Goal: Transaction & Acquisition: Purchase product/service

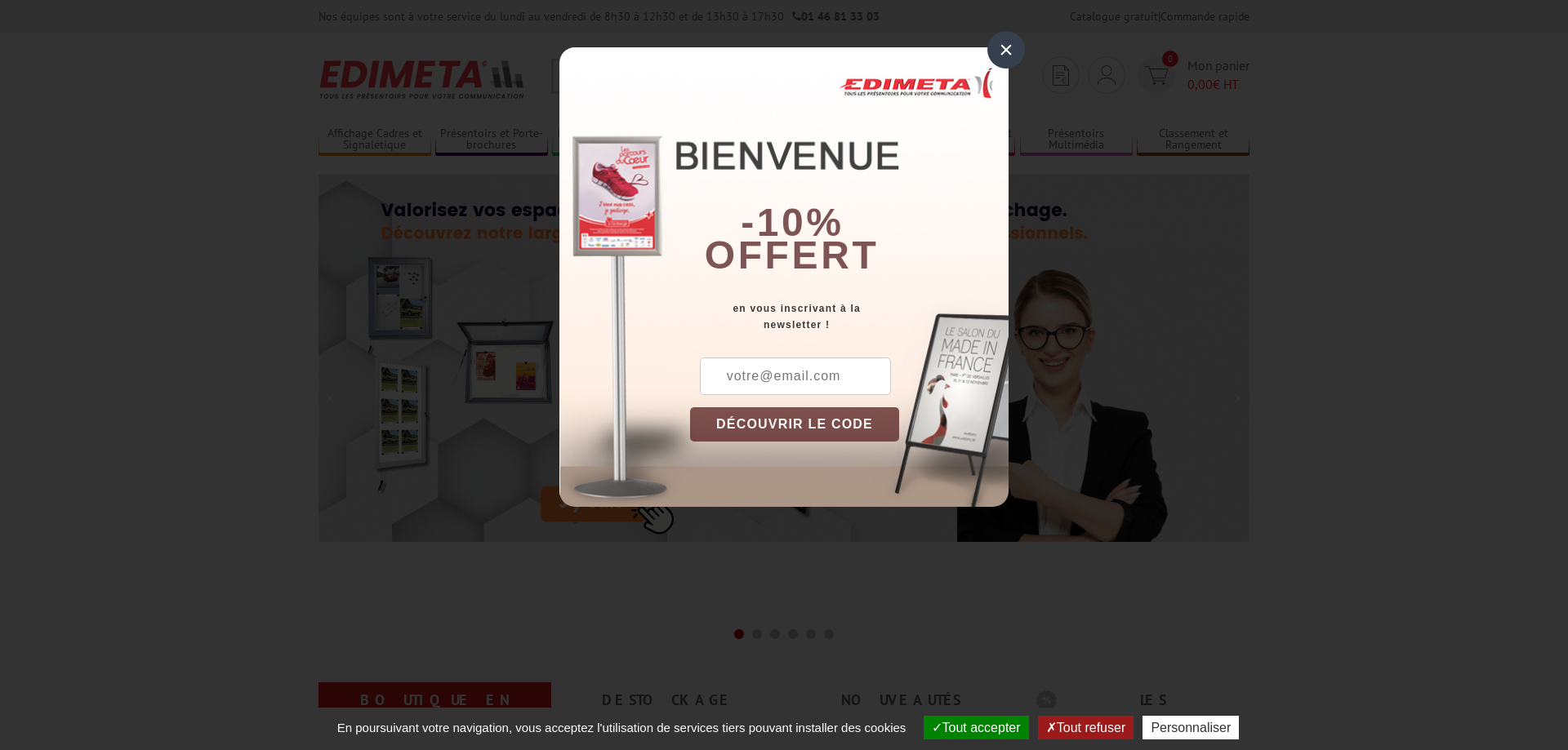
click at [1011, 54] on div "×" at bounding box center [1007, 50] width 38 height 38
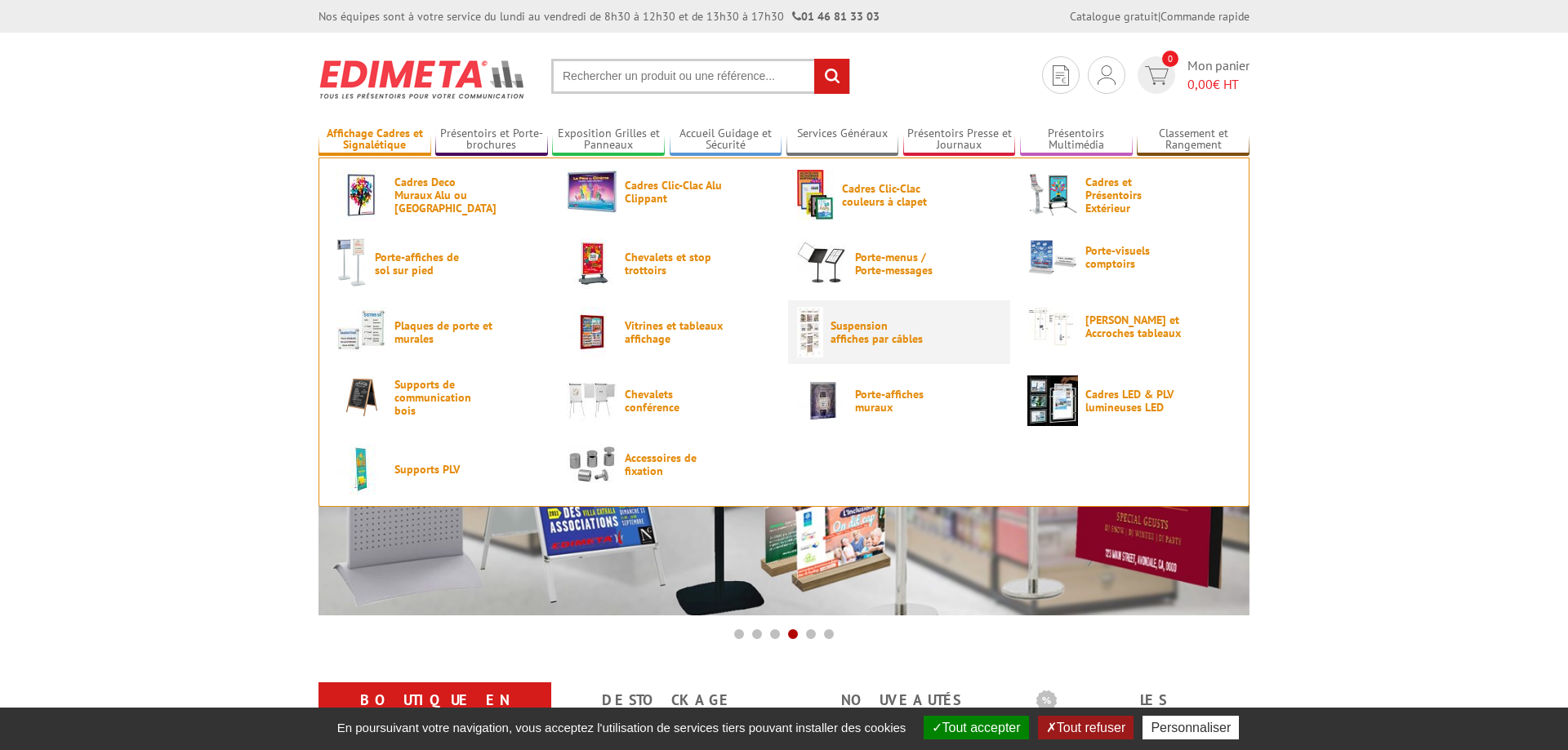
click at [840, 336] on span "Suspension affiches par câbles" at bounding box center [880, 333] width 98 height 26
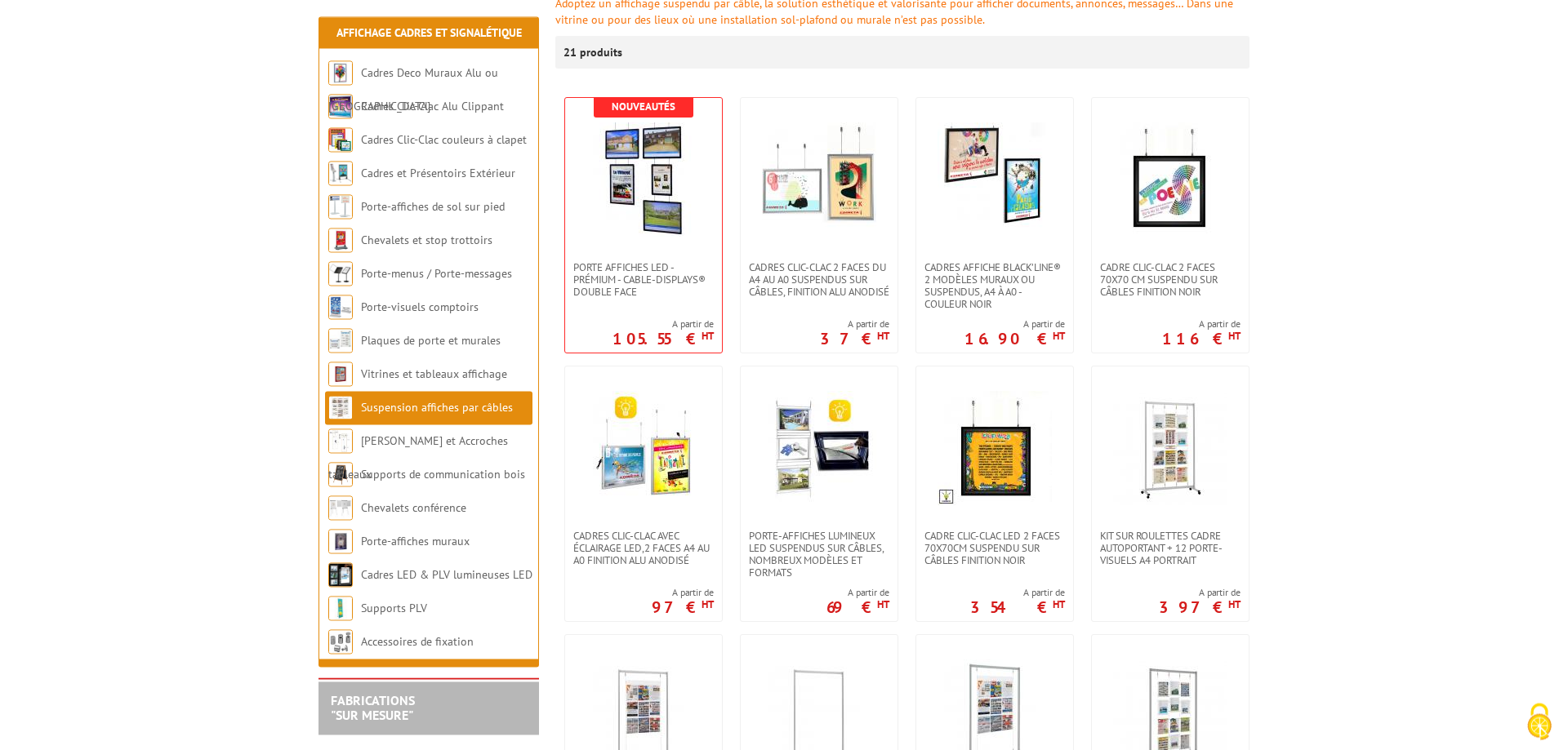
scroll to position [250, 0]
click at [462, 443] on link "[PERSON_NAME] et Accroches tableaux" at bounding box center [417, 457] width 178 height 48
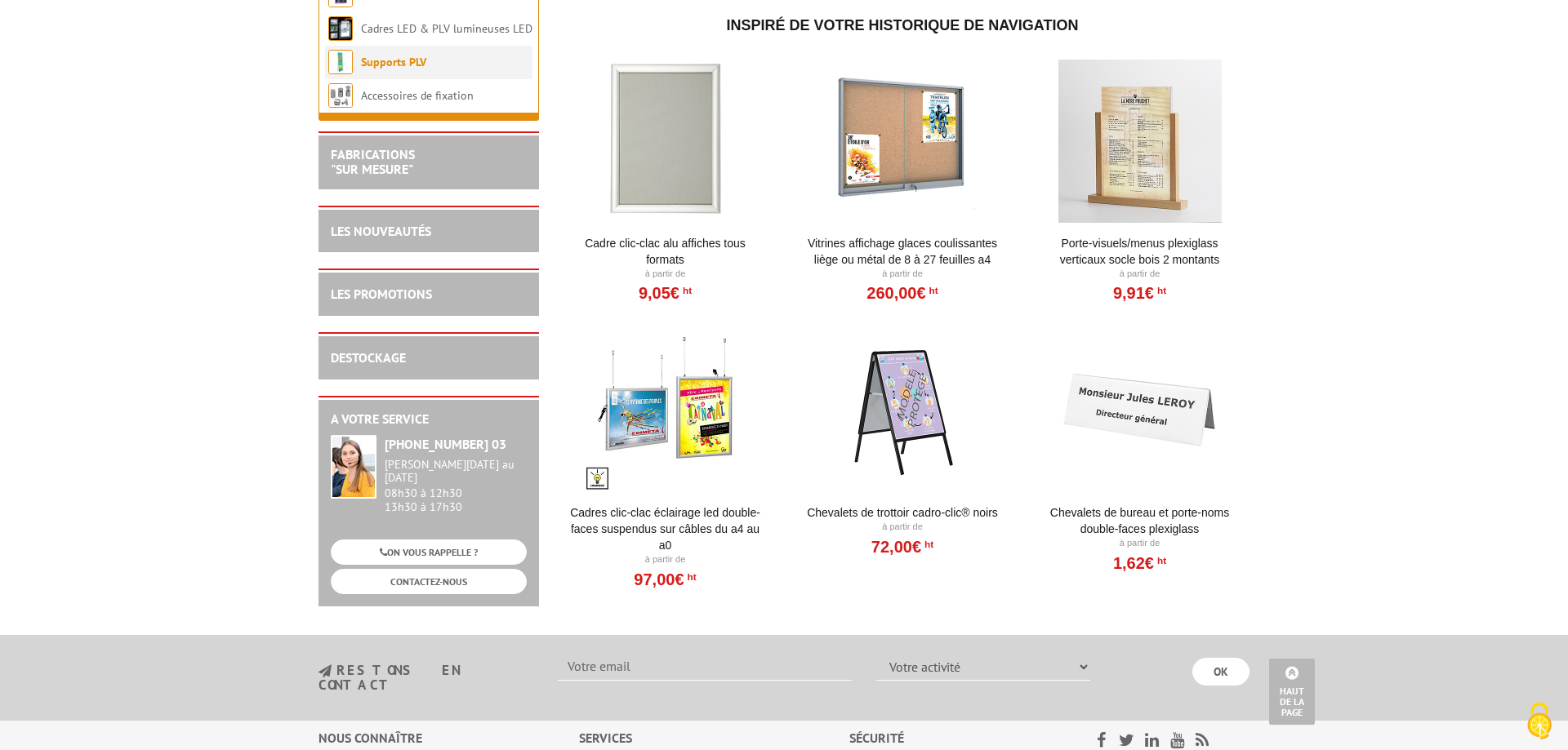
scroll to position [916, 0]
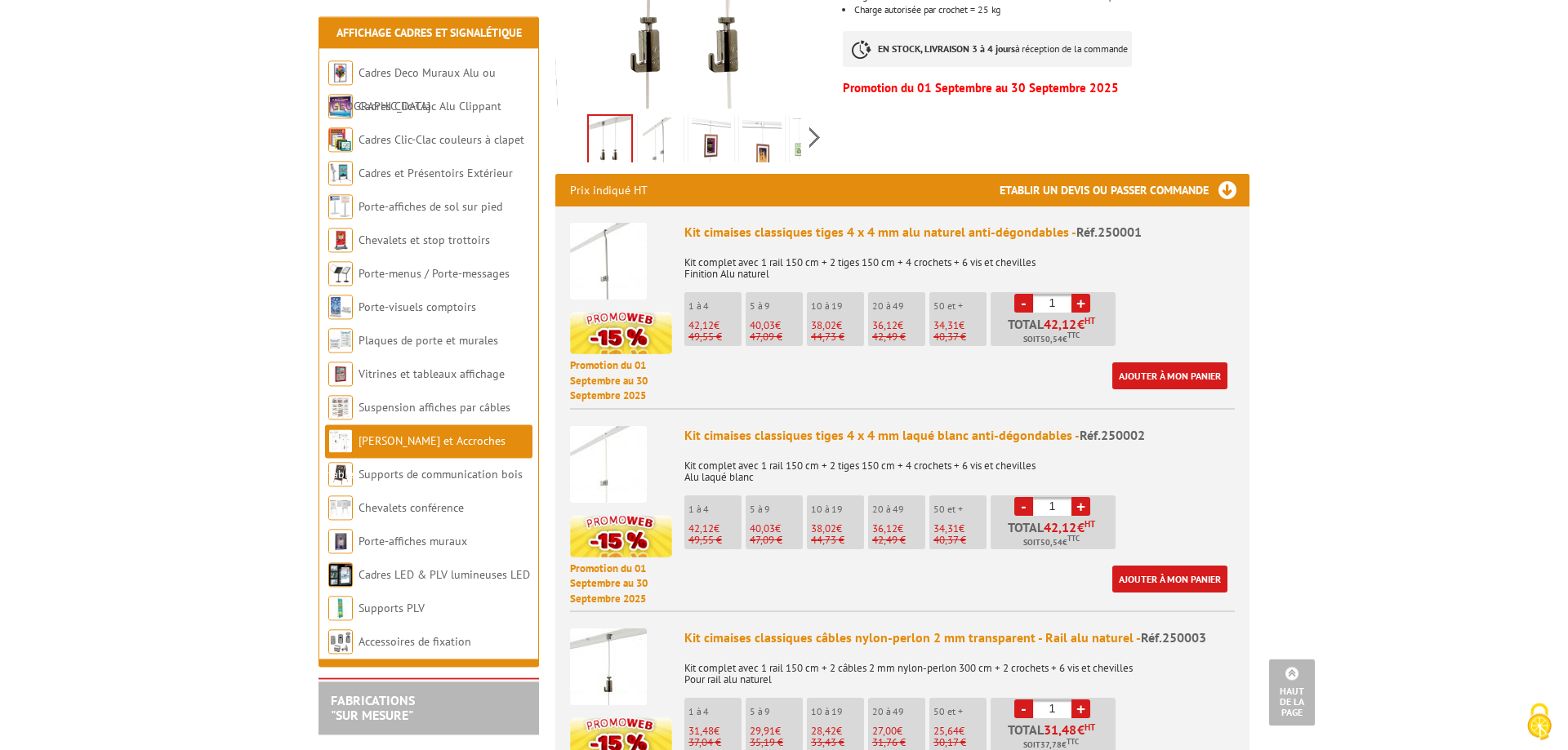
scroll to position [499, 0]
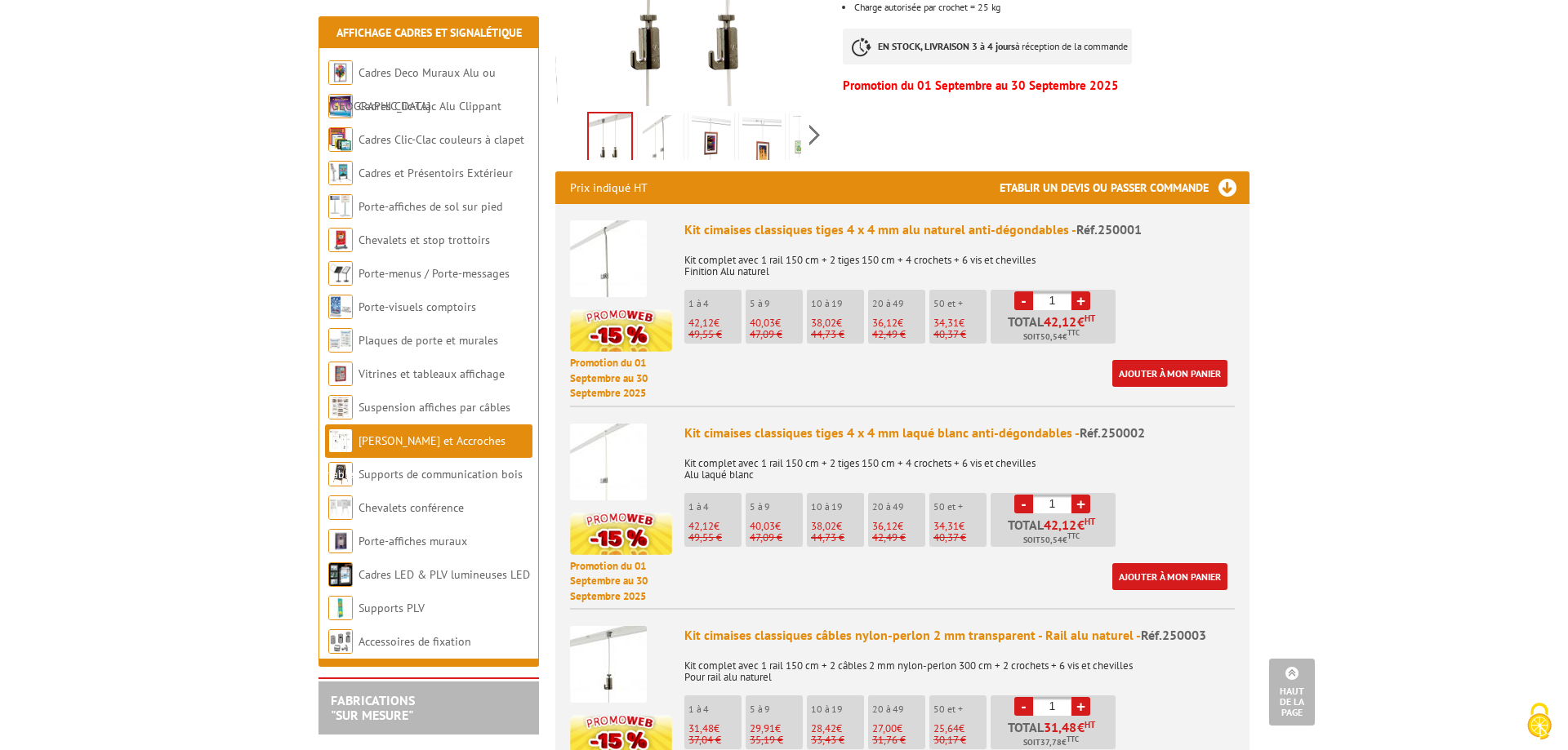
click at [1080, 291] on link "+" at bounding box center [1082, 301] width 19 height 19
click at [1020, 291] on link "-" at bounding box center [1024, 301] width 19 height 19
type input "1"
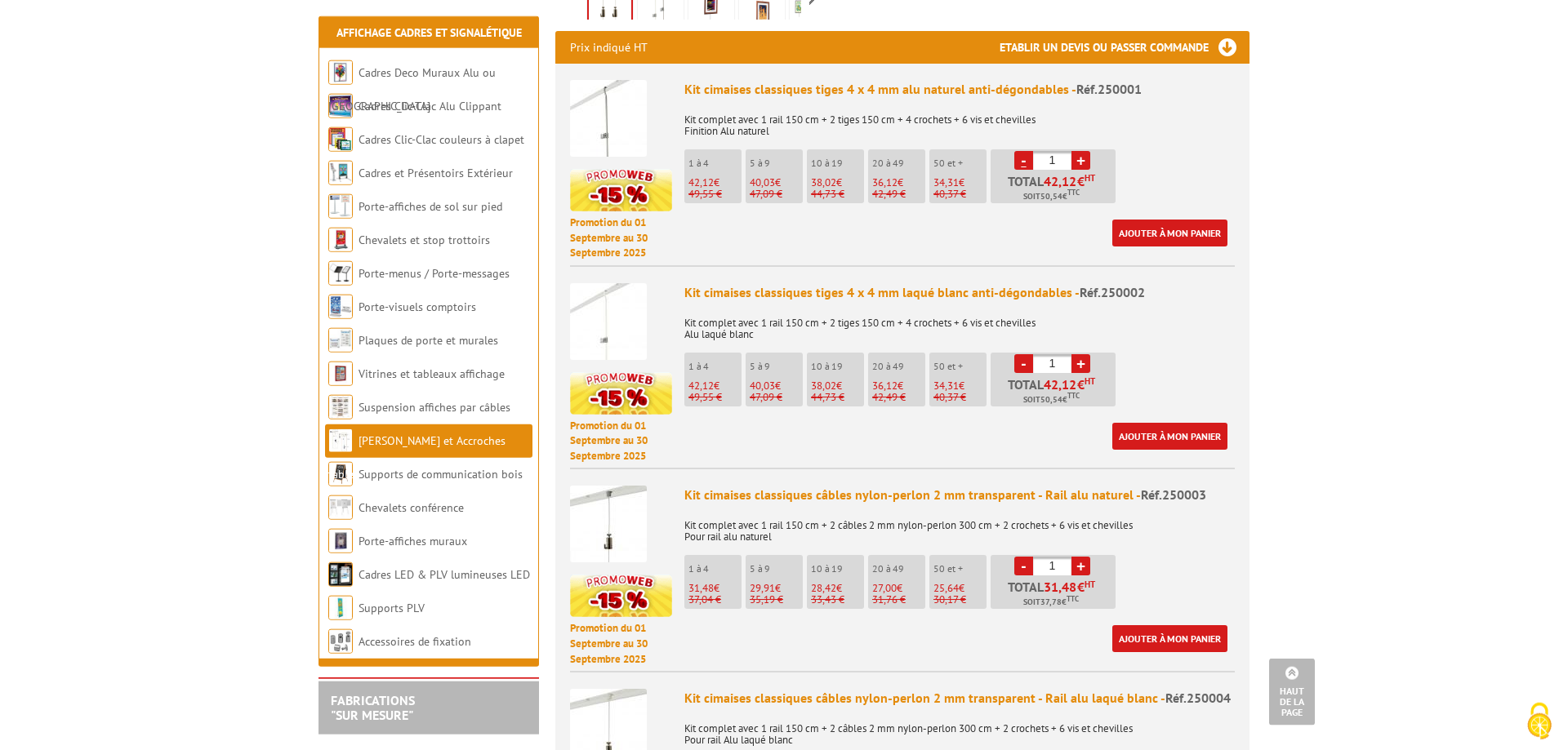
scroll to position [666, 0]
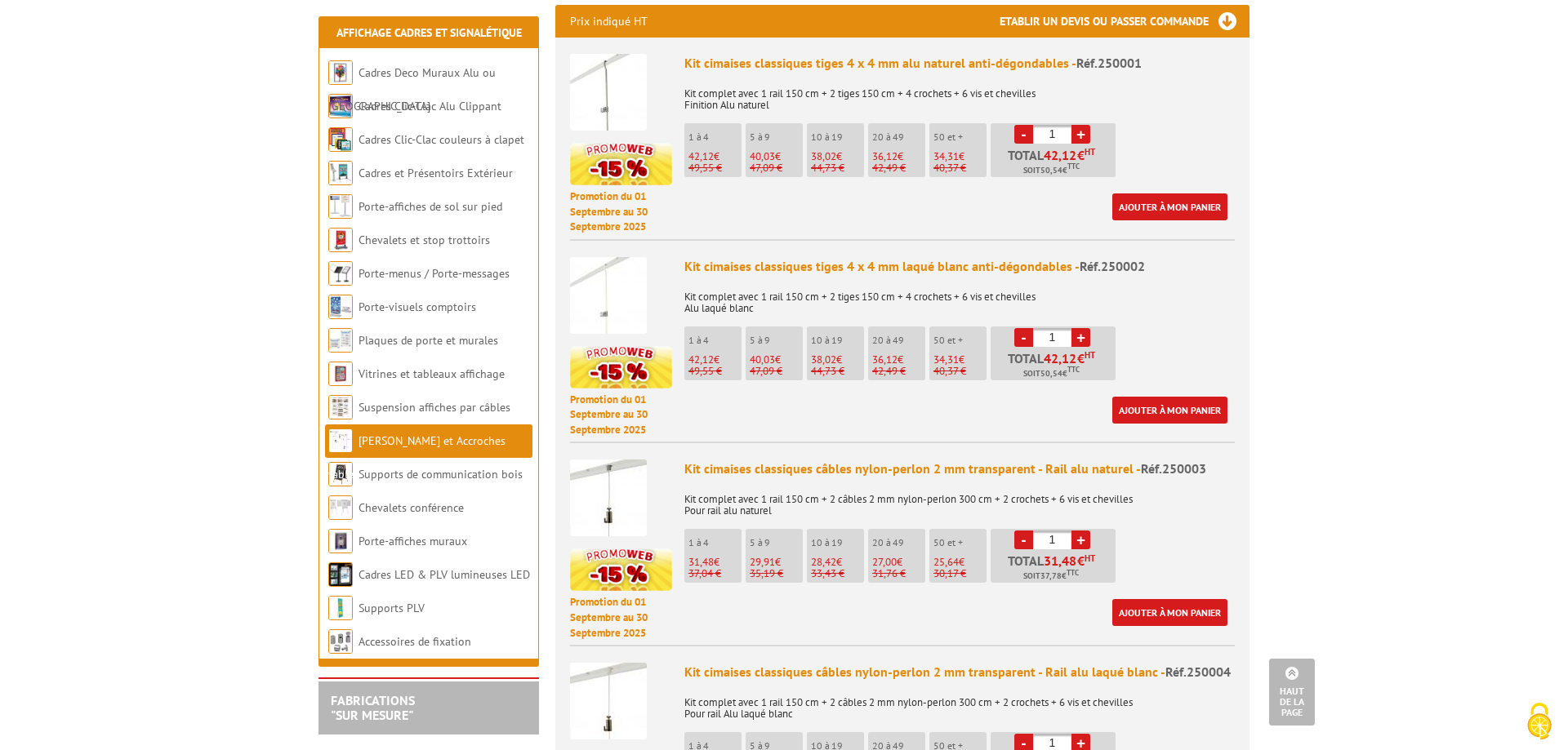
click at [1081, 328] on link "+" at bounding box center [1082, 338] width 19 height 19
click at [1026, 328] on link "-" at bounding box center [1024, 338] width 19 height 19
type input "1"
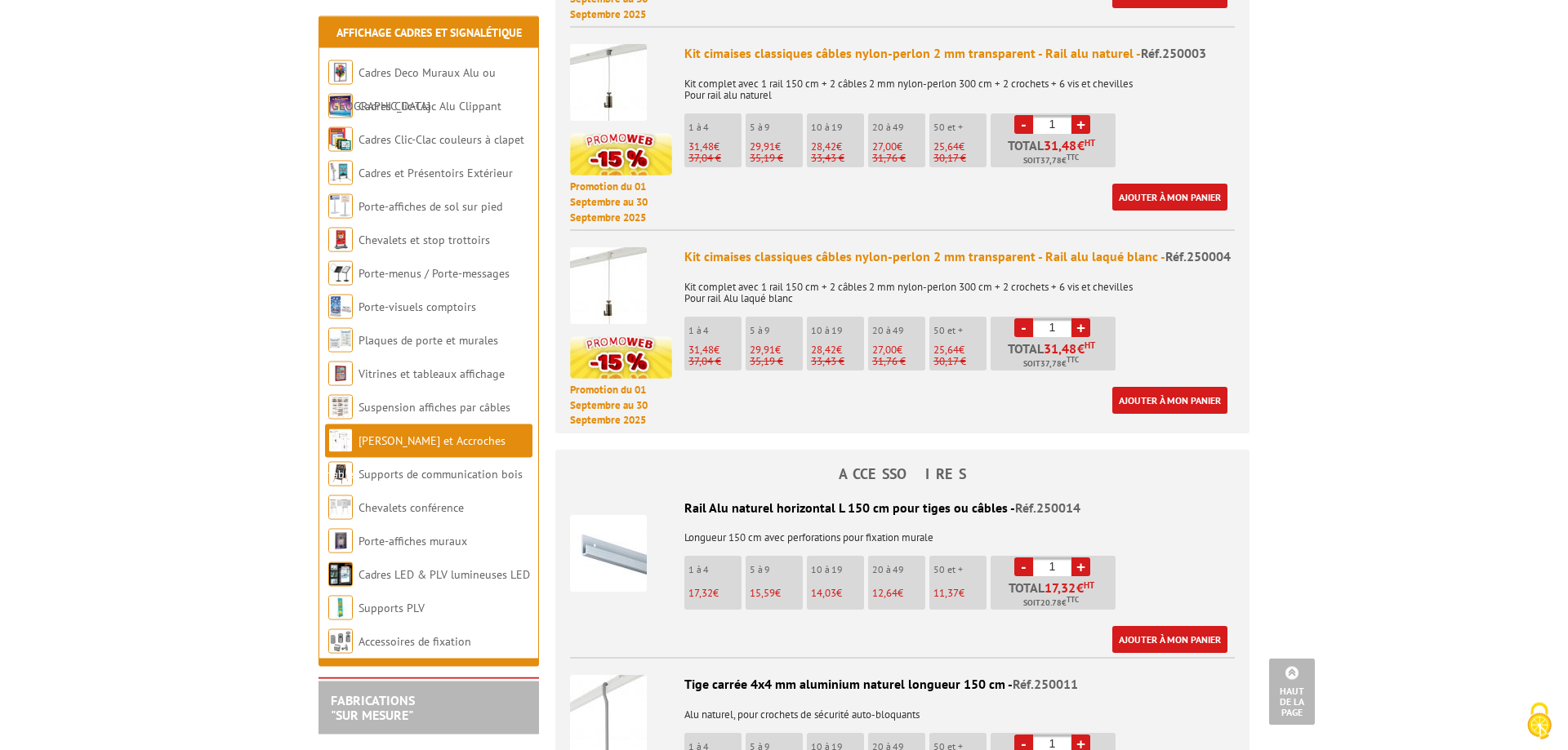
scroll to position [1083, 0]
click at [1084, 318] on link "+" at bounding box center [1082, 327] width 19 height 19
type input "2"
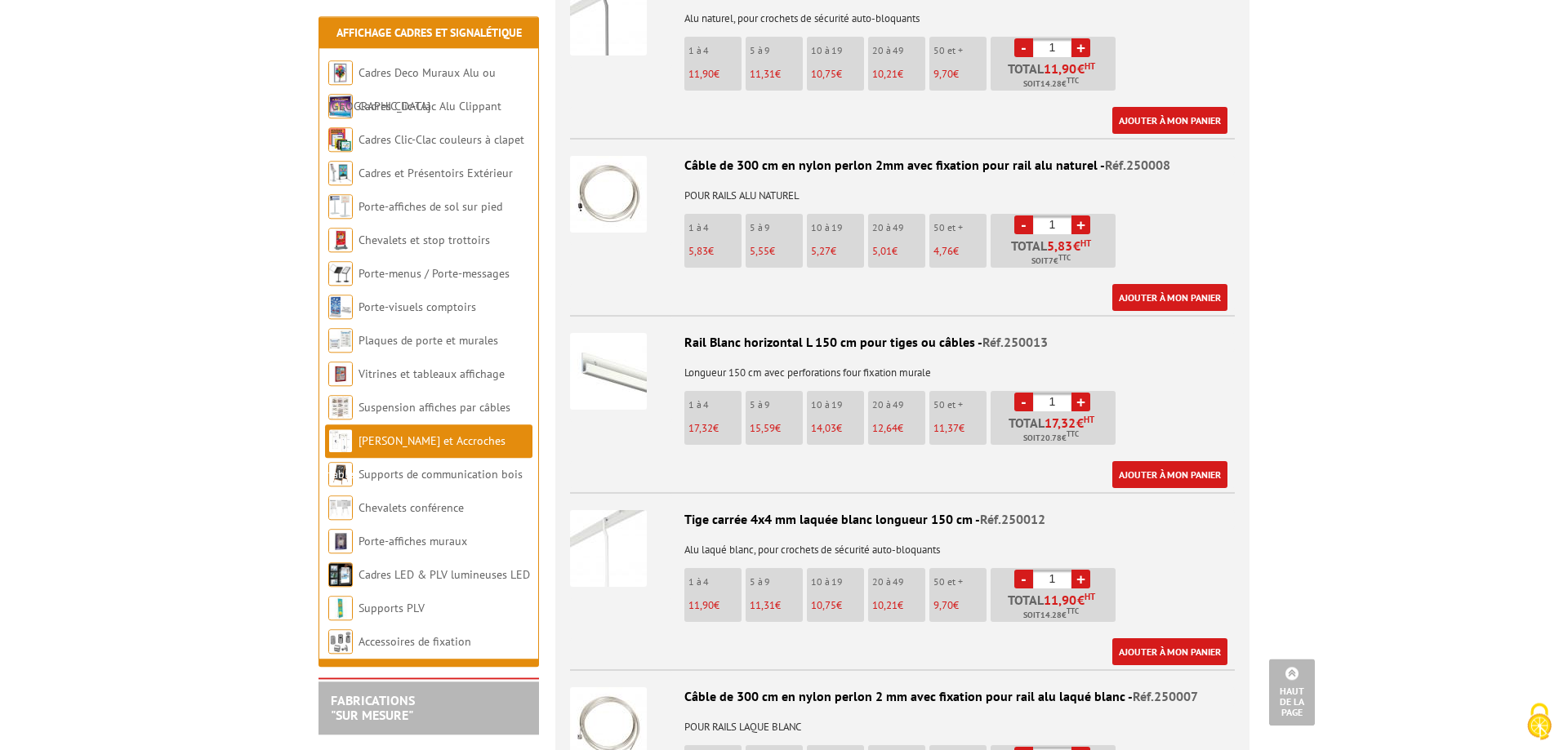
scroll to position [1749, 0]
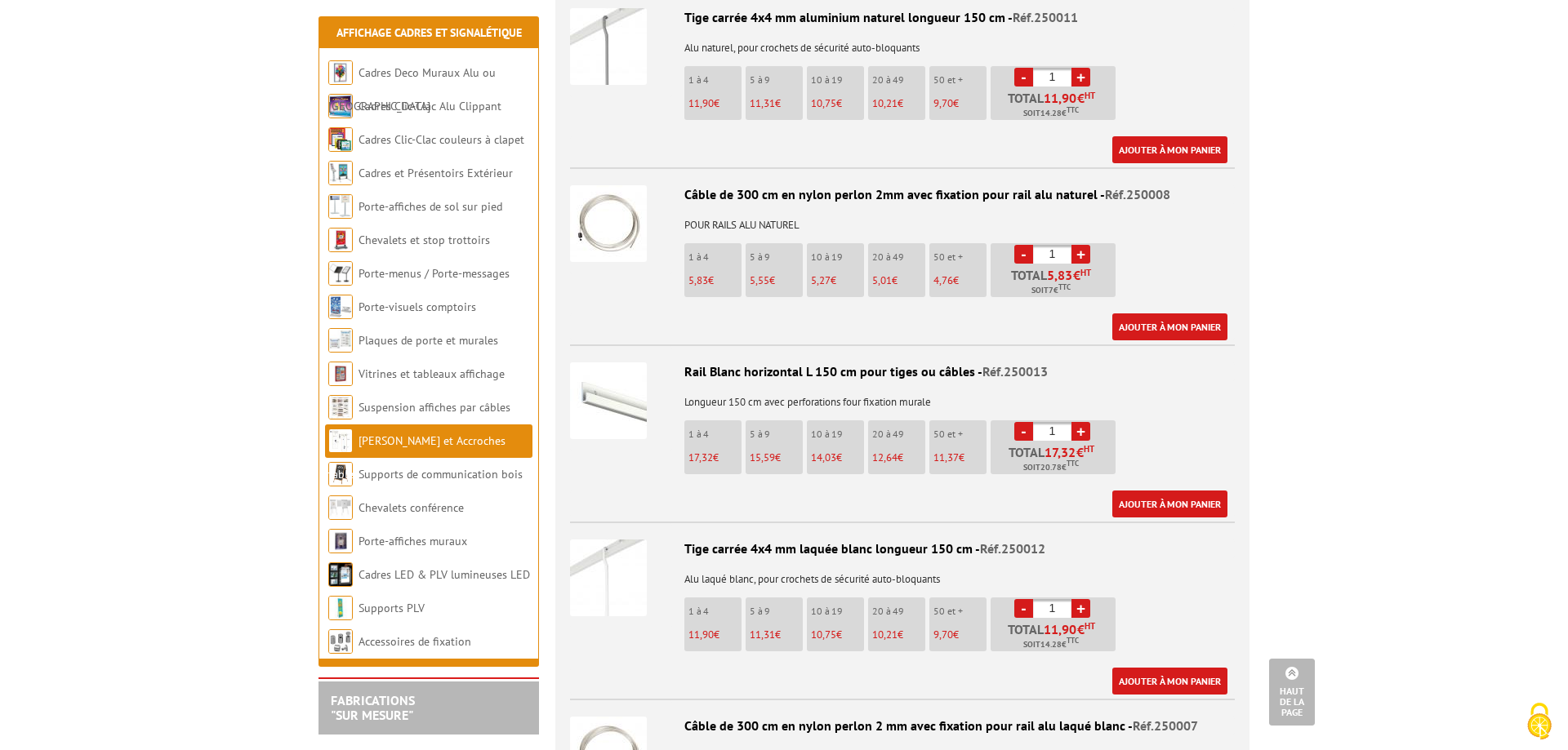
click at [1077, 422] on link "+" at bounding box center [1082, 431] width 19 height 19
type input "2"
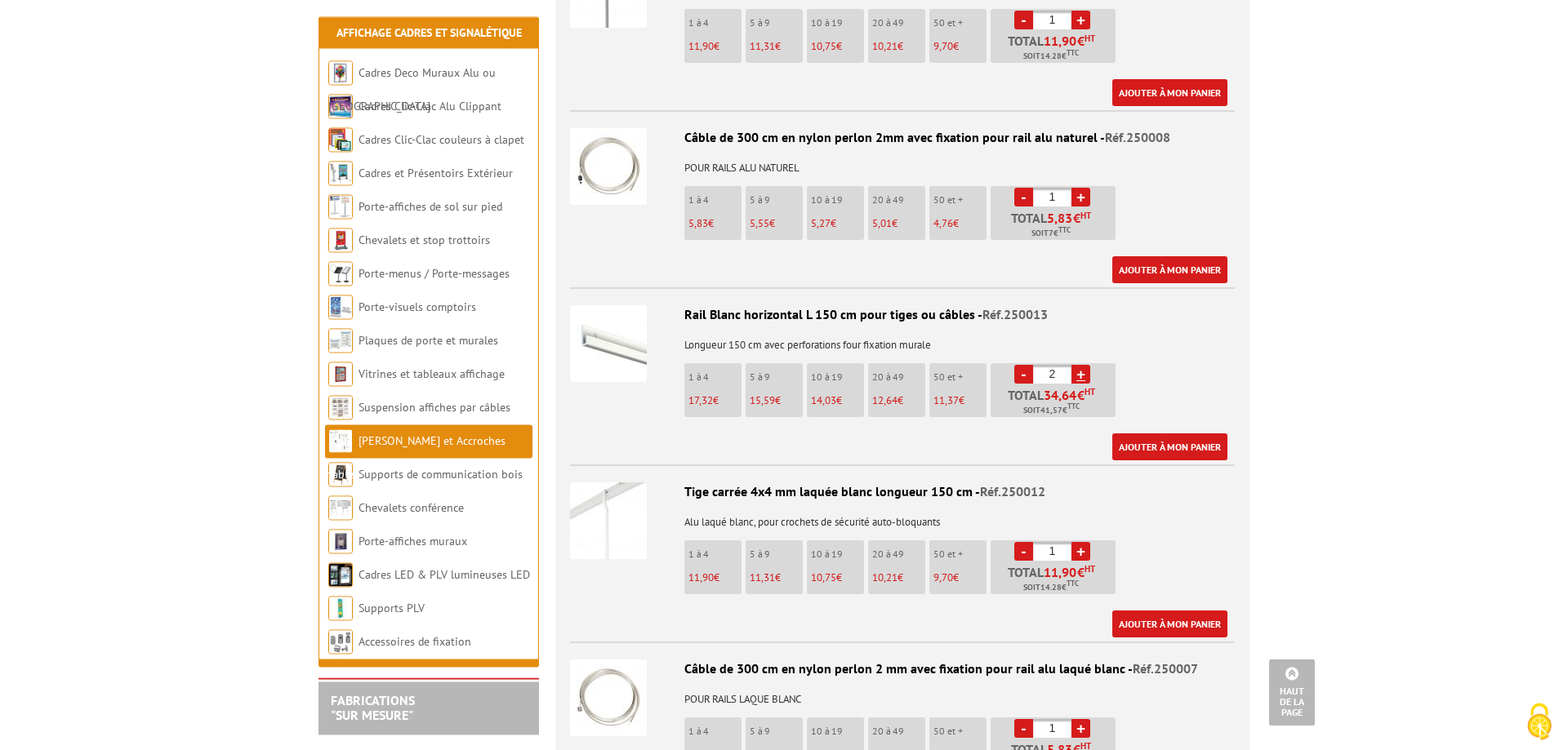
scroll to position [1915, 0]
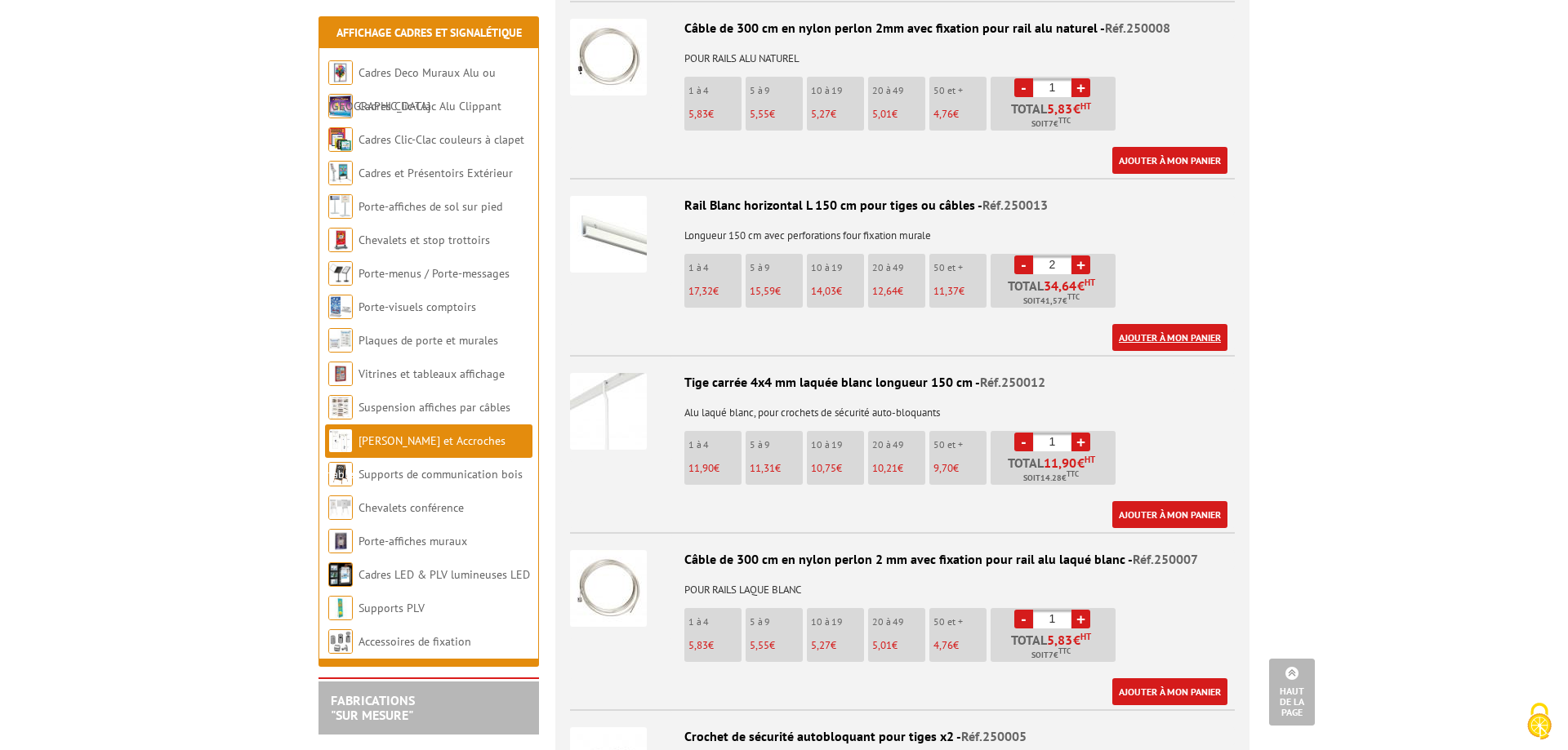
click at [1128, 324] on link "Ajouter à mon panier" at bounding box center [1171, 338] width 115 height 26
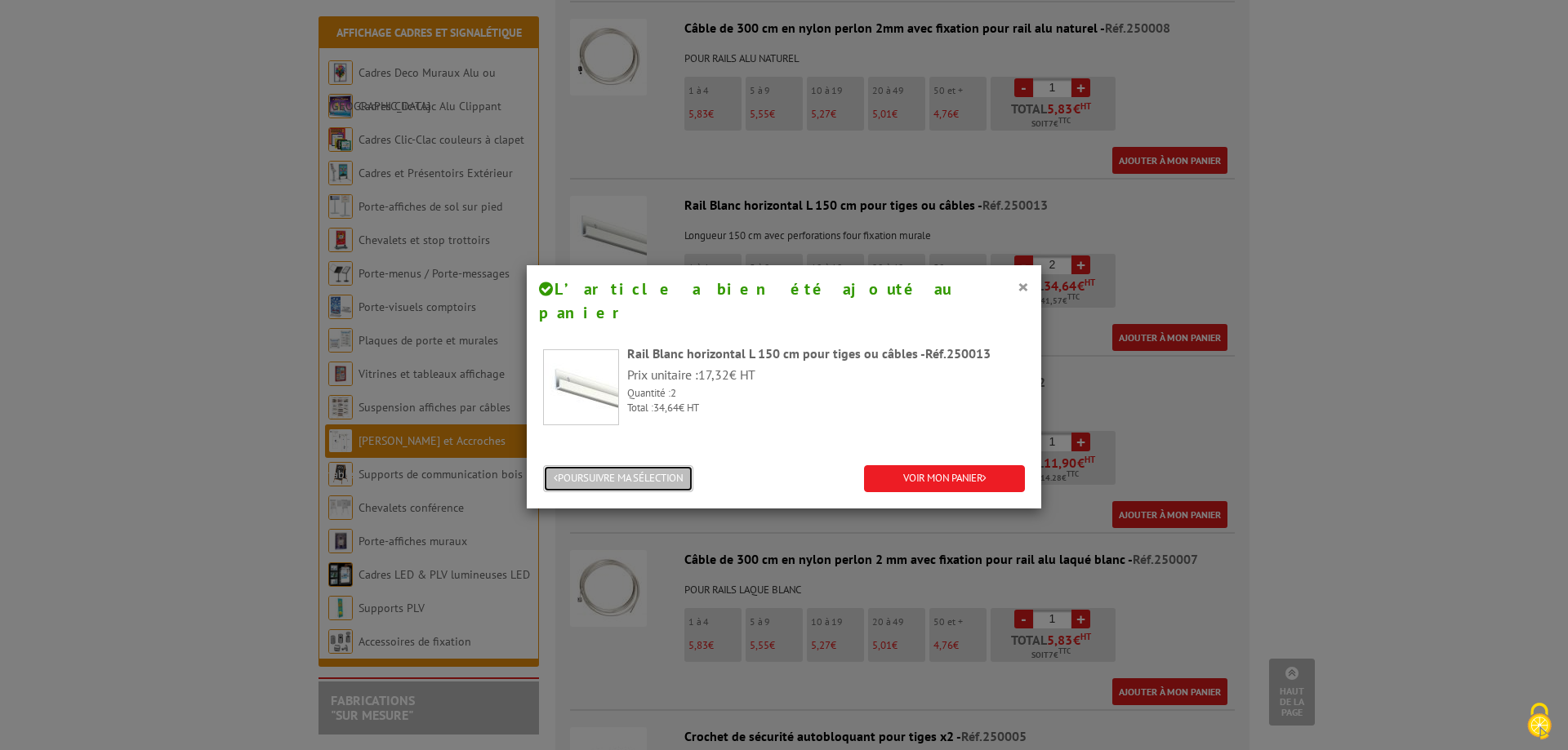
click at [632, 465] on button "POURSUIVRE MA SÉLECTION" at bounding box center [618, 479] width 150 height 26
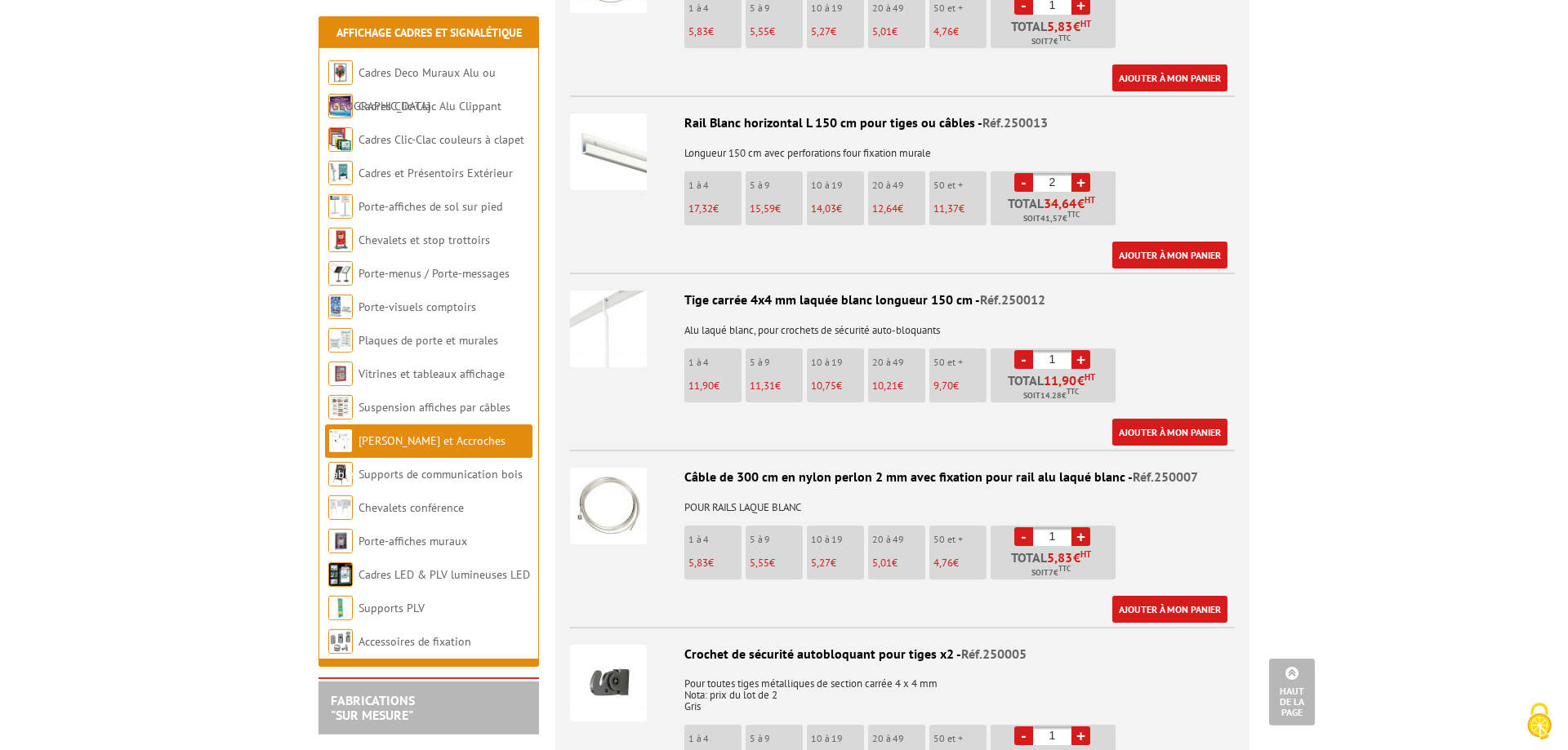
scroll to position [1998, 0]
click at [1086, 527] on link "+" at bounding box center [1082, 536] width 19 height 19
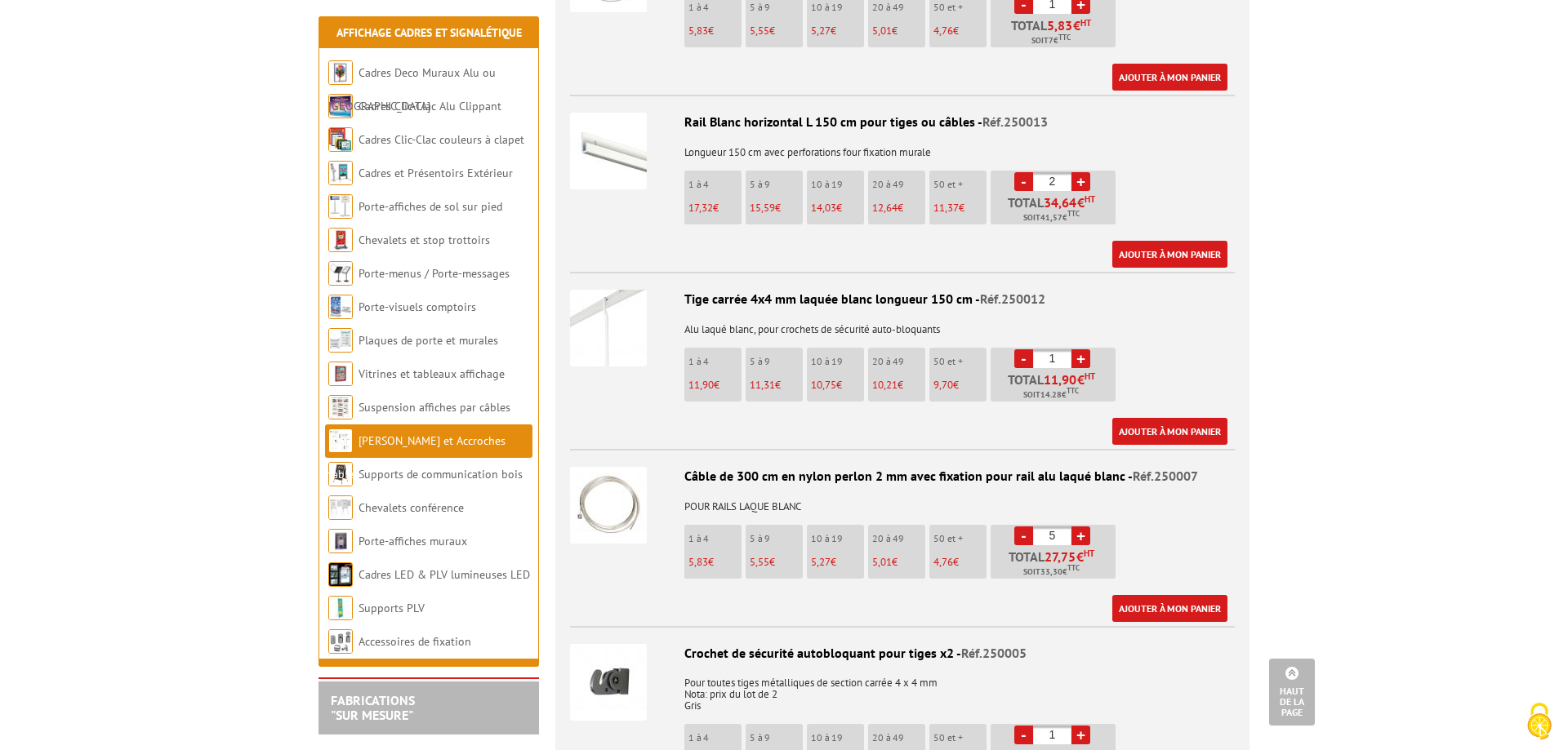
click at [1086, 527] on link "+" at bounding box center [1082, 536] width 19 height 19
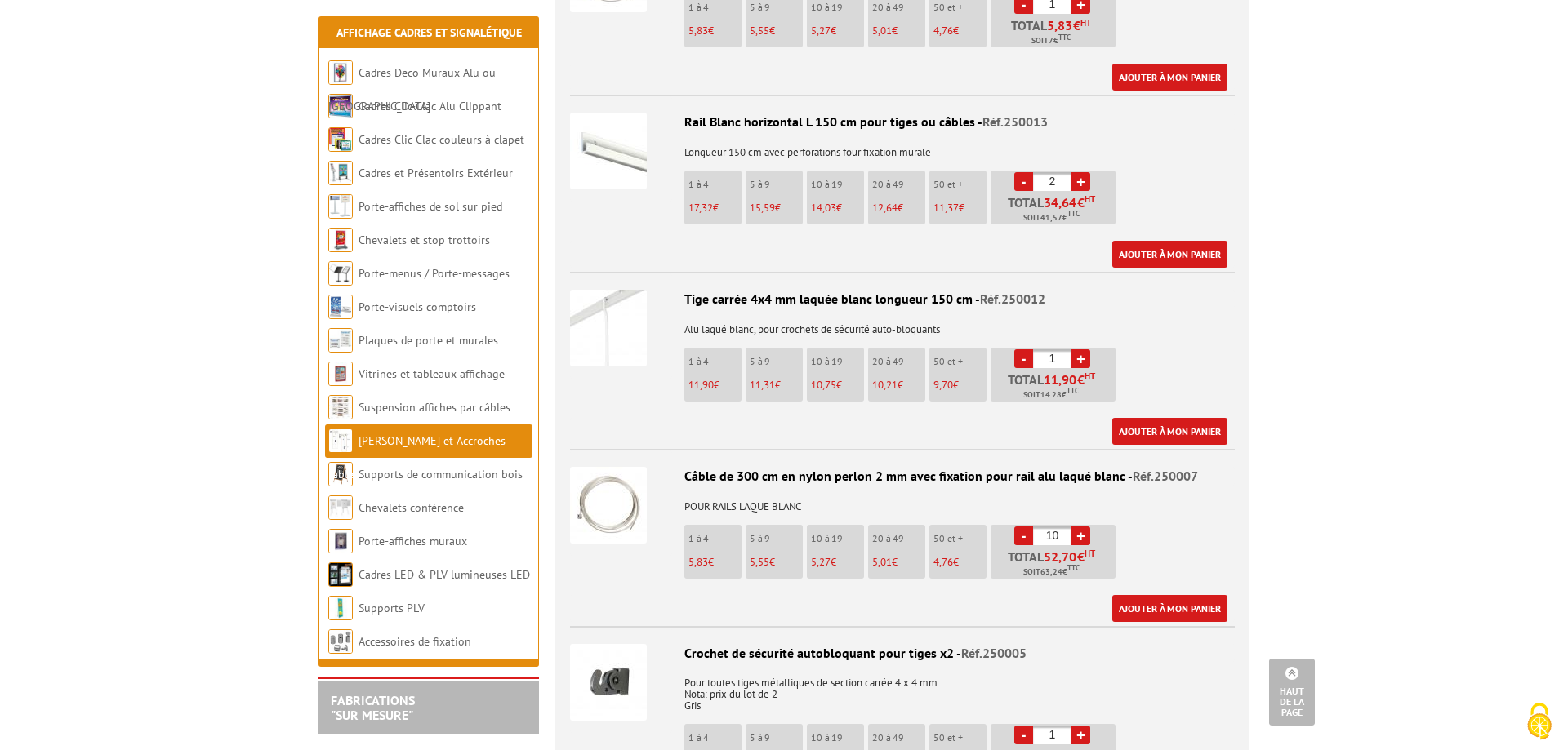
click at [1086, 527] on link "+" at bounding box center [1082, 536] width 19 height 19
click at [1029, 527] on link "-" at bounding box center [1024, 536] width 19 height 19
type input "10"
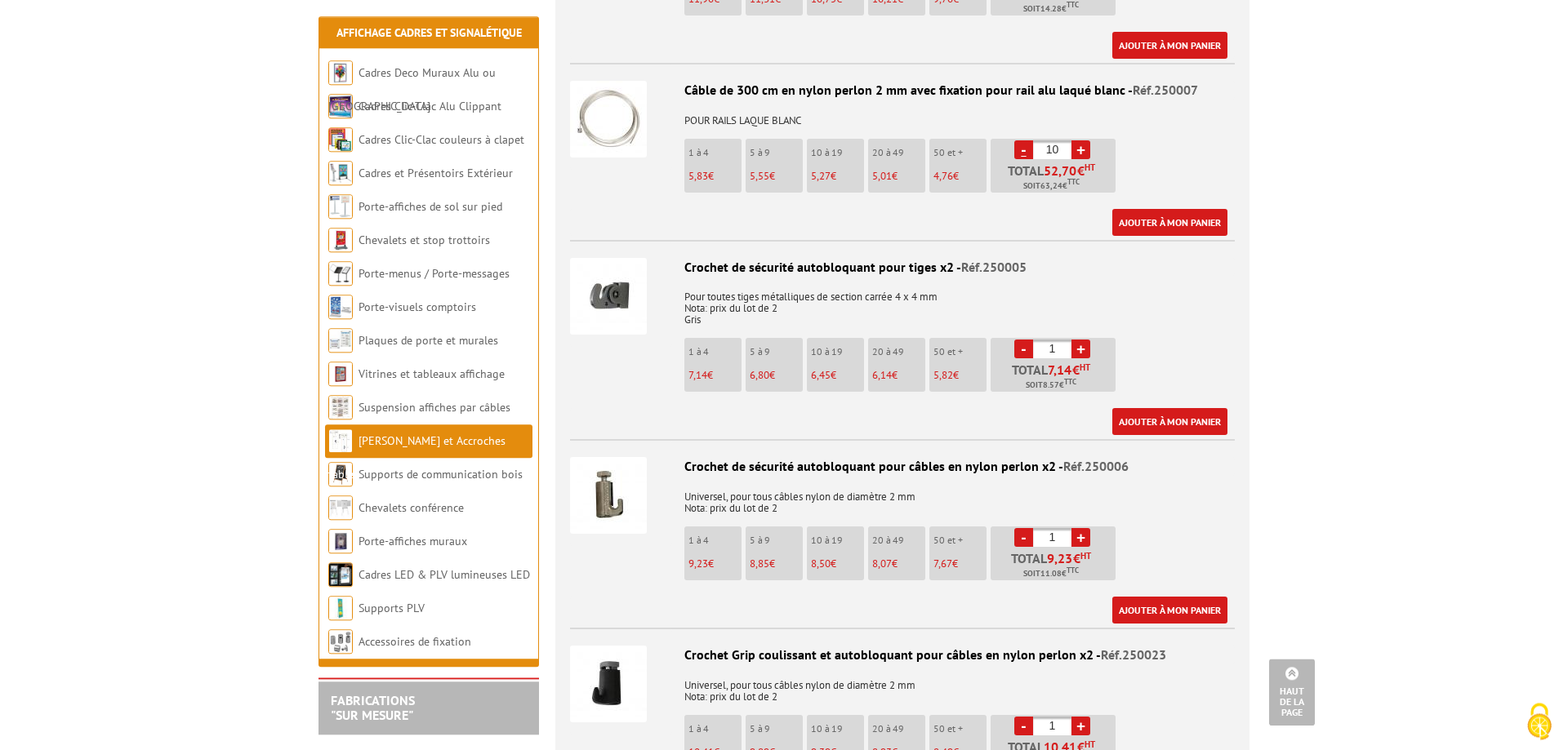
scroll to position [2248, 0]
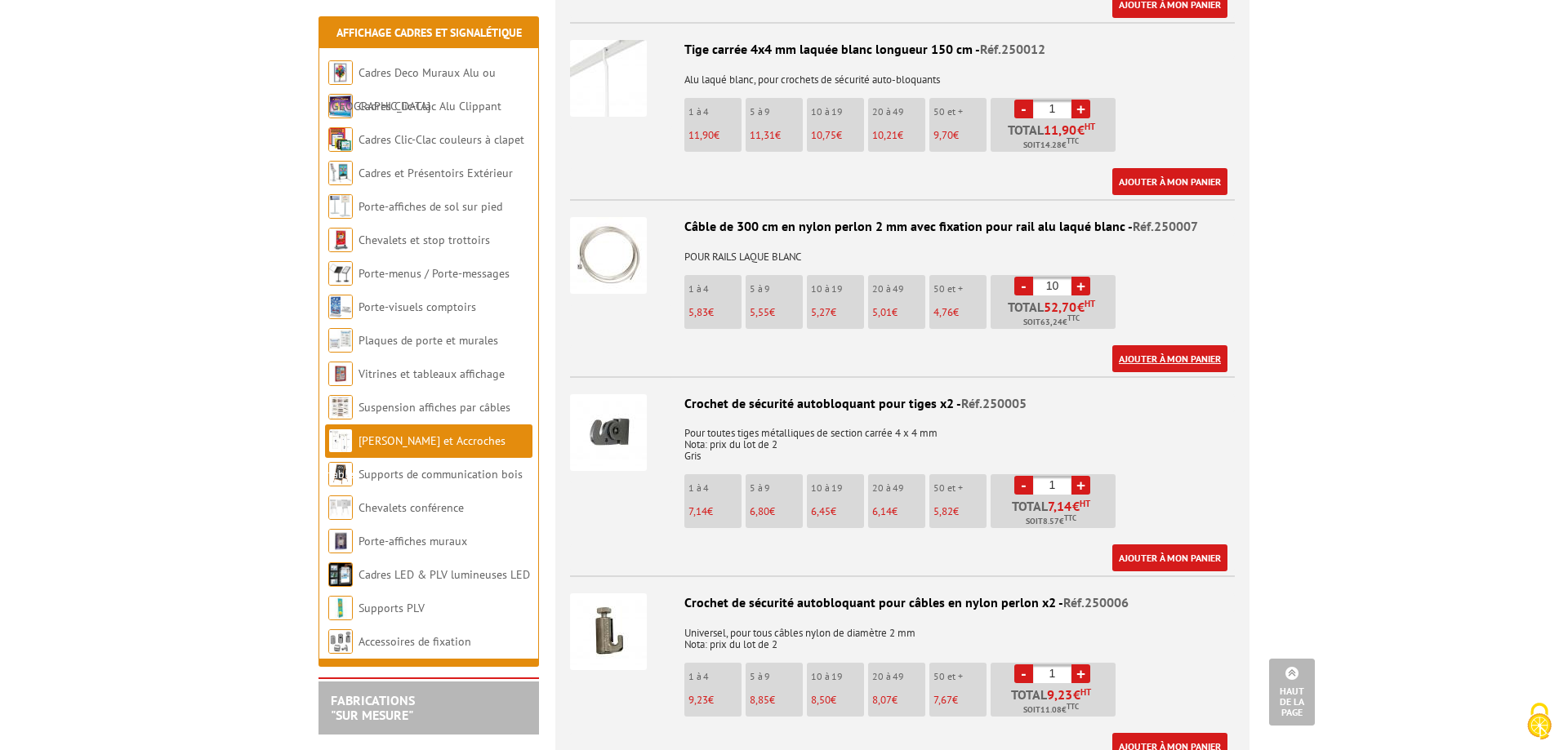
click at [1145, 345] on link "Ajouter à mon panier" at bounding box center [1171, 358] width 115 height 26
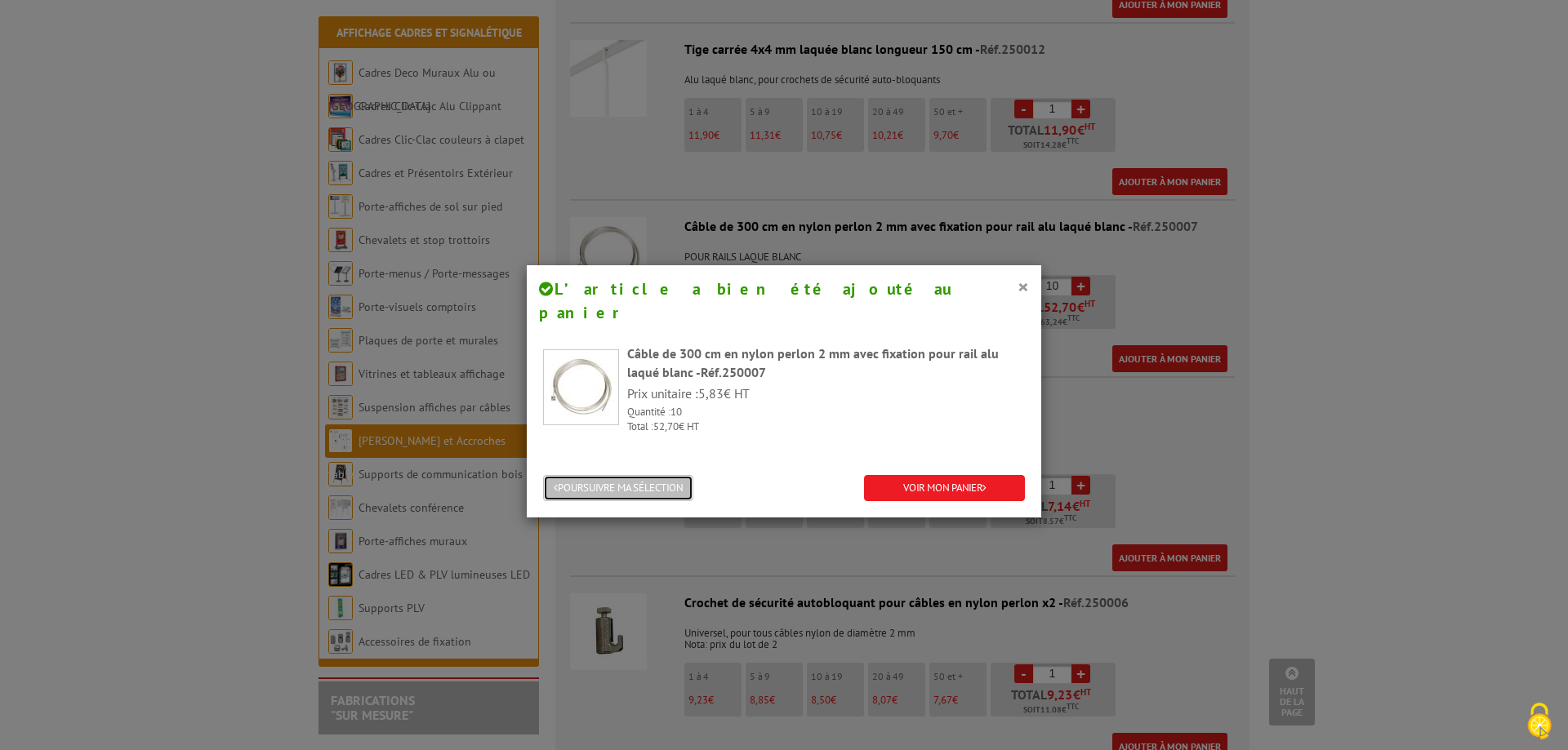
click at [639, 475] on button "POURSUIVRE MA SÉLECTION" at bounding box center [618, 488] width 150 height 26
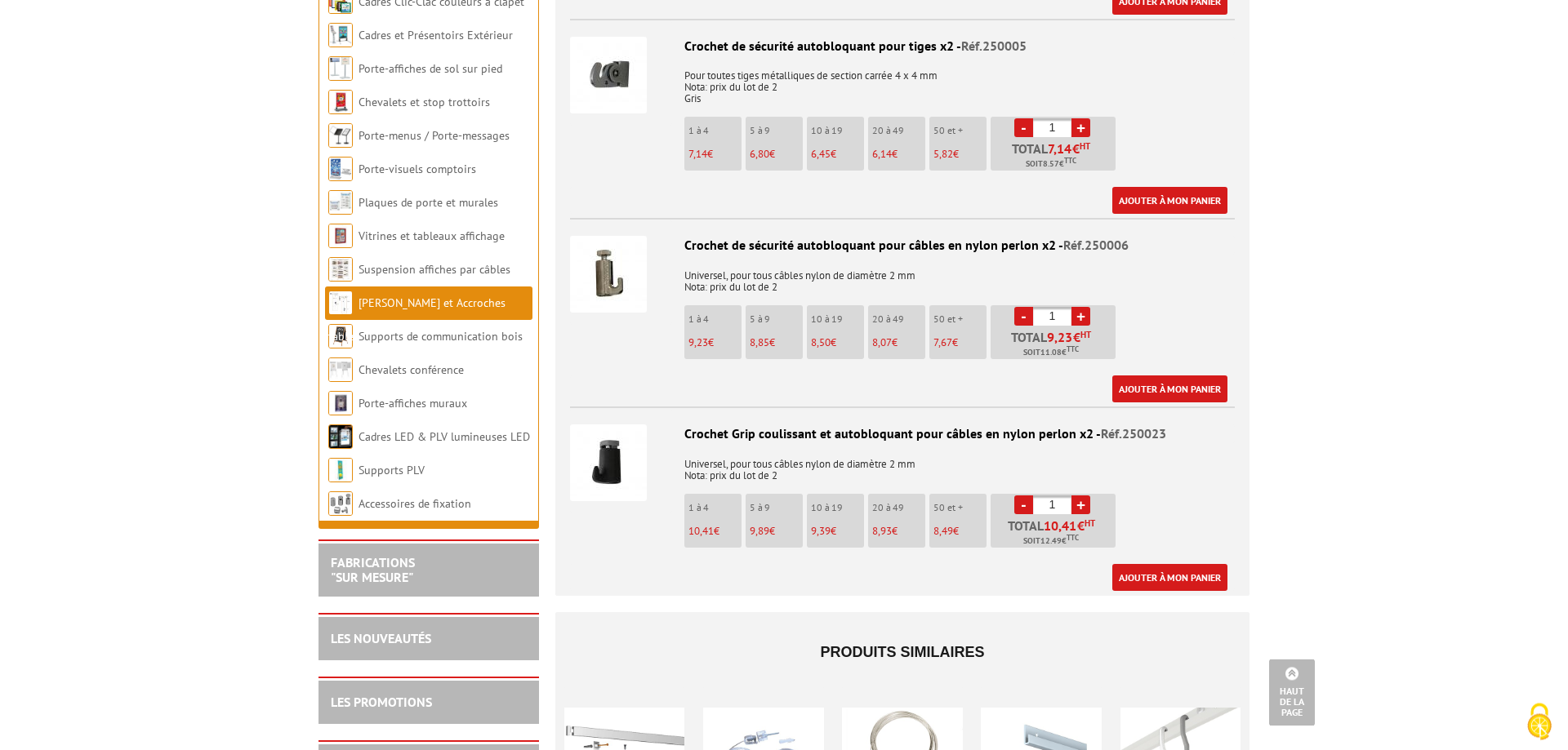
scroll to position [2665, 0]
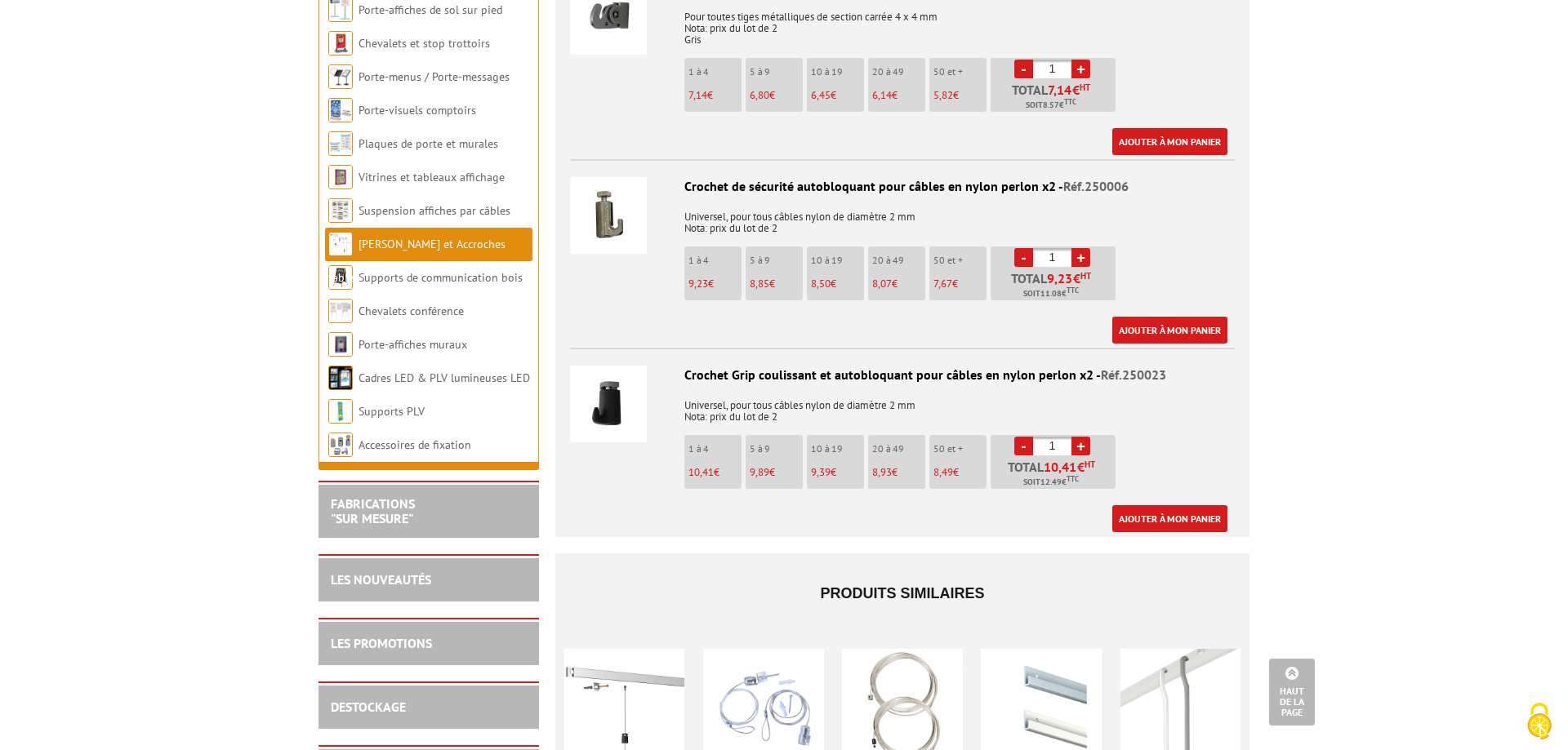
click at [1058, 437] on input "1" at bounding box center [1052, 446] width 39 height 19
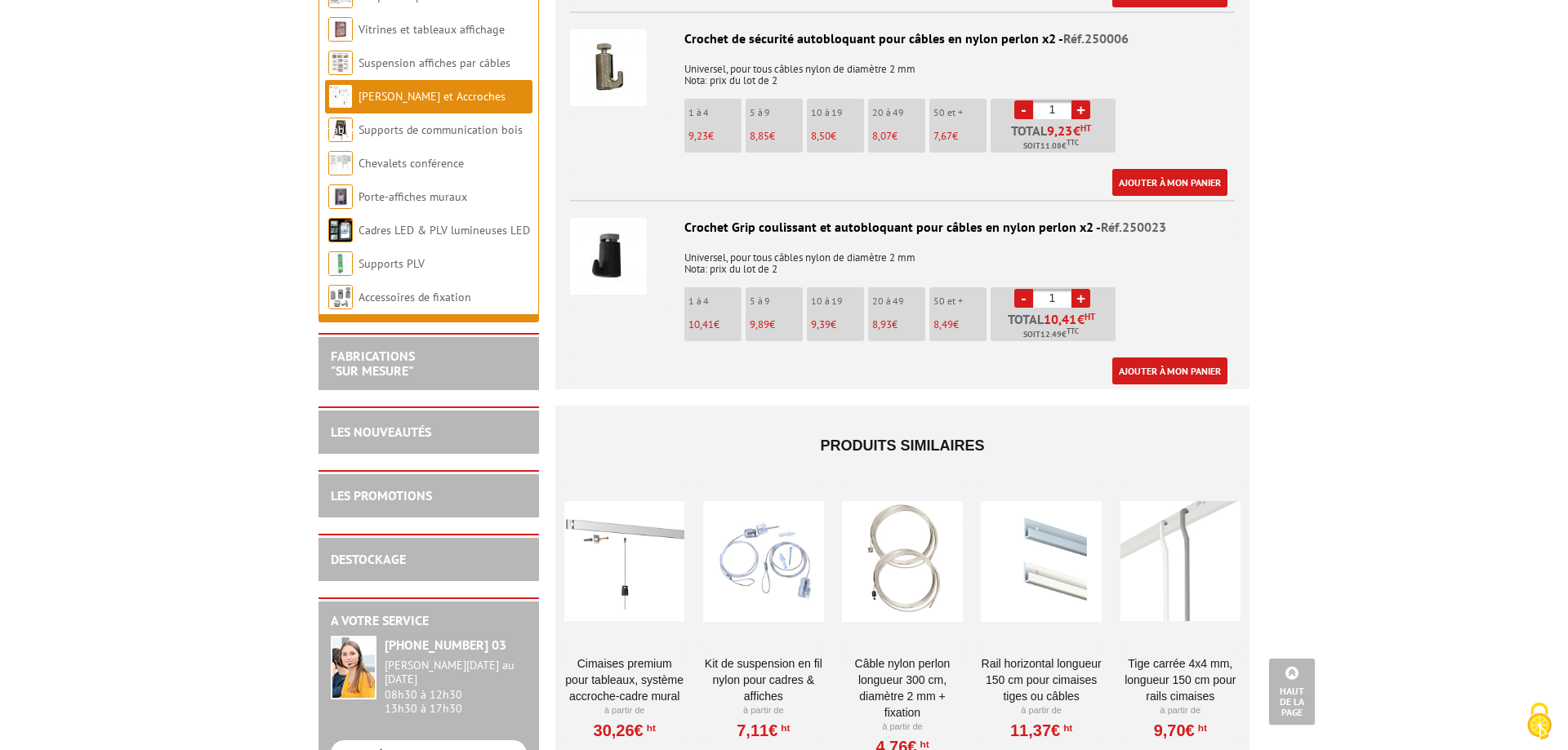
scroll to position [2832, 0]
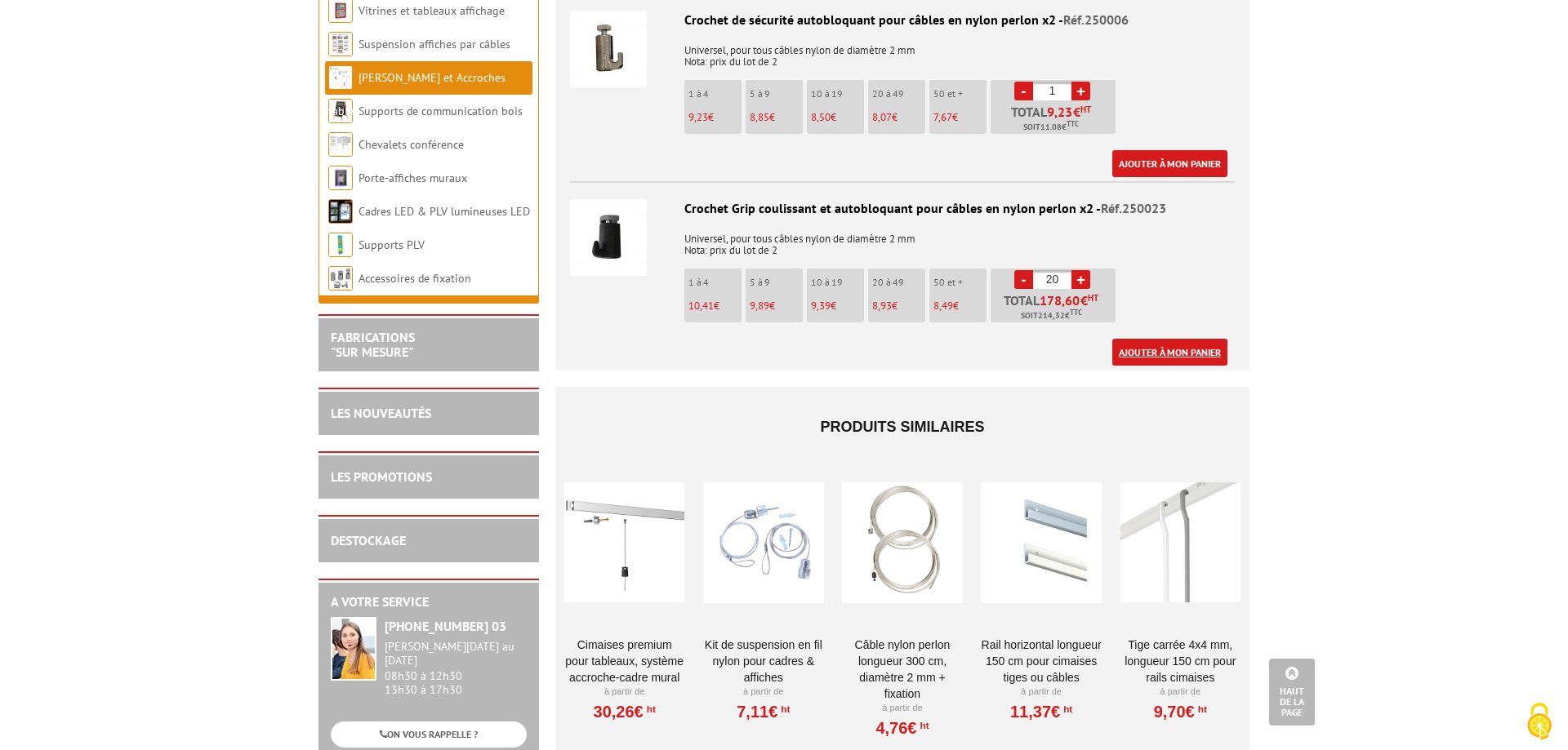
type input "20"
click at [1151, 339] on link "Ajouter à mon panier" at bounding box center [1171, 352] width 115 height 26
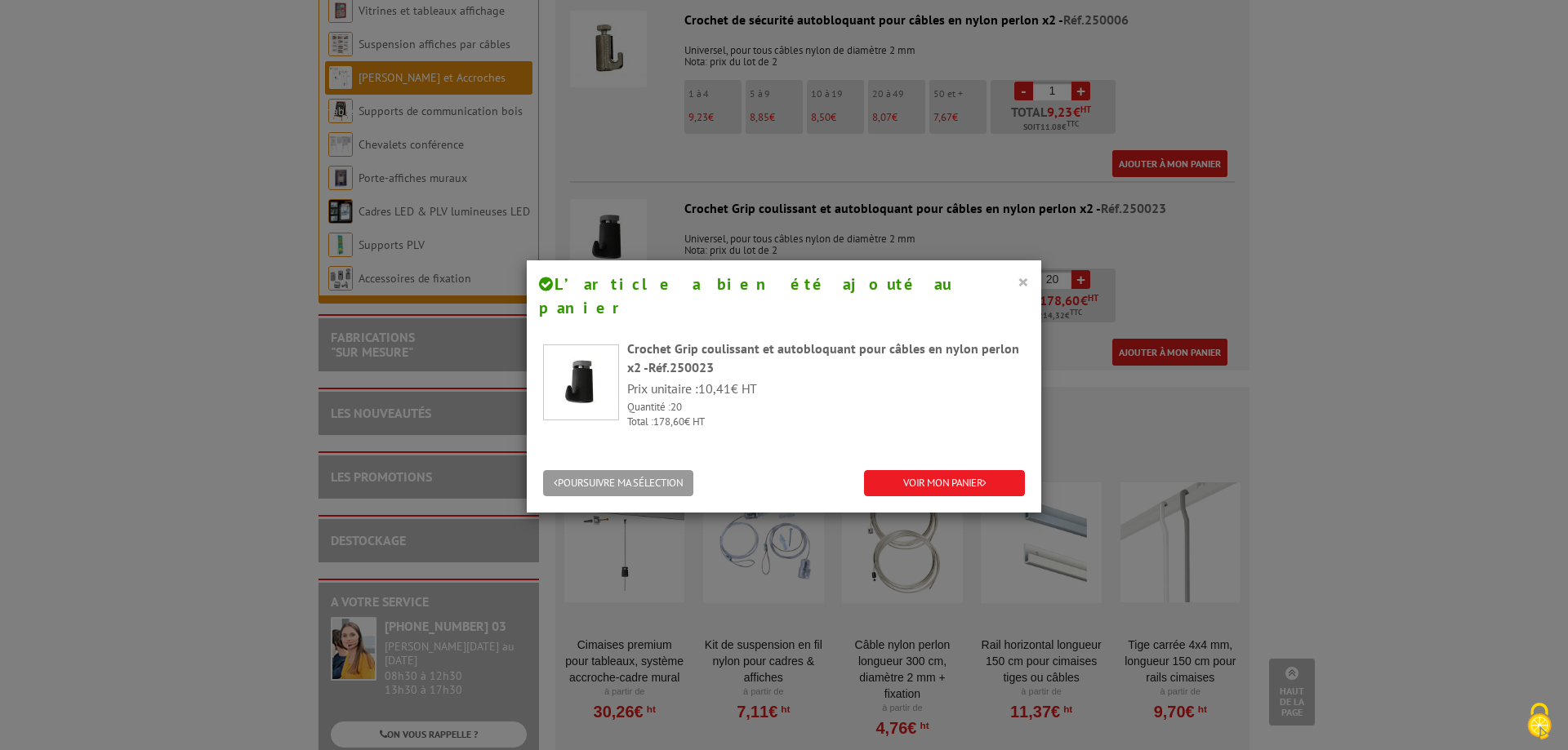
click at [1022, 284] on button "×" at bounding box center [1024, 282] width 11 height 21
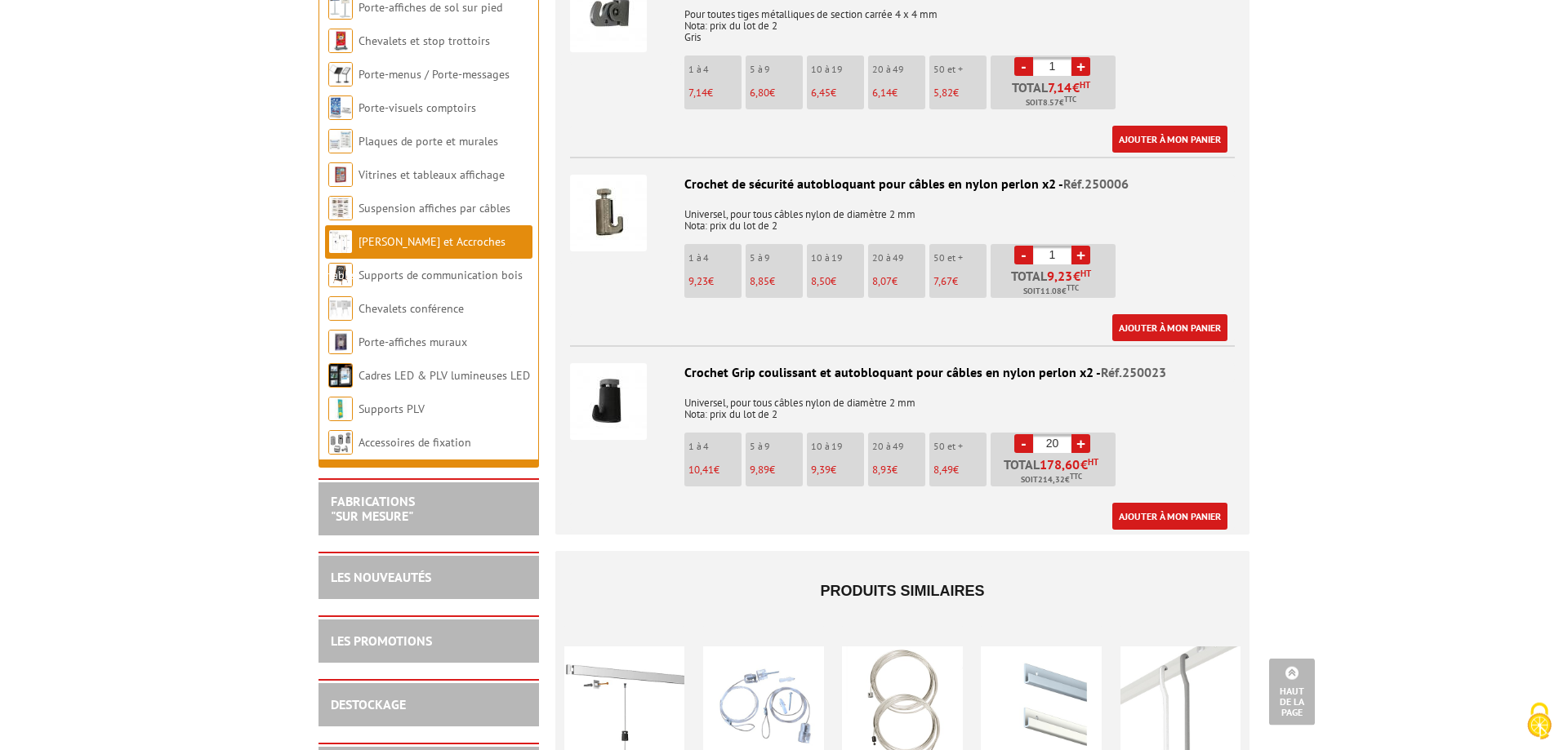
scroll to position [2665, 0]
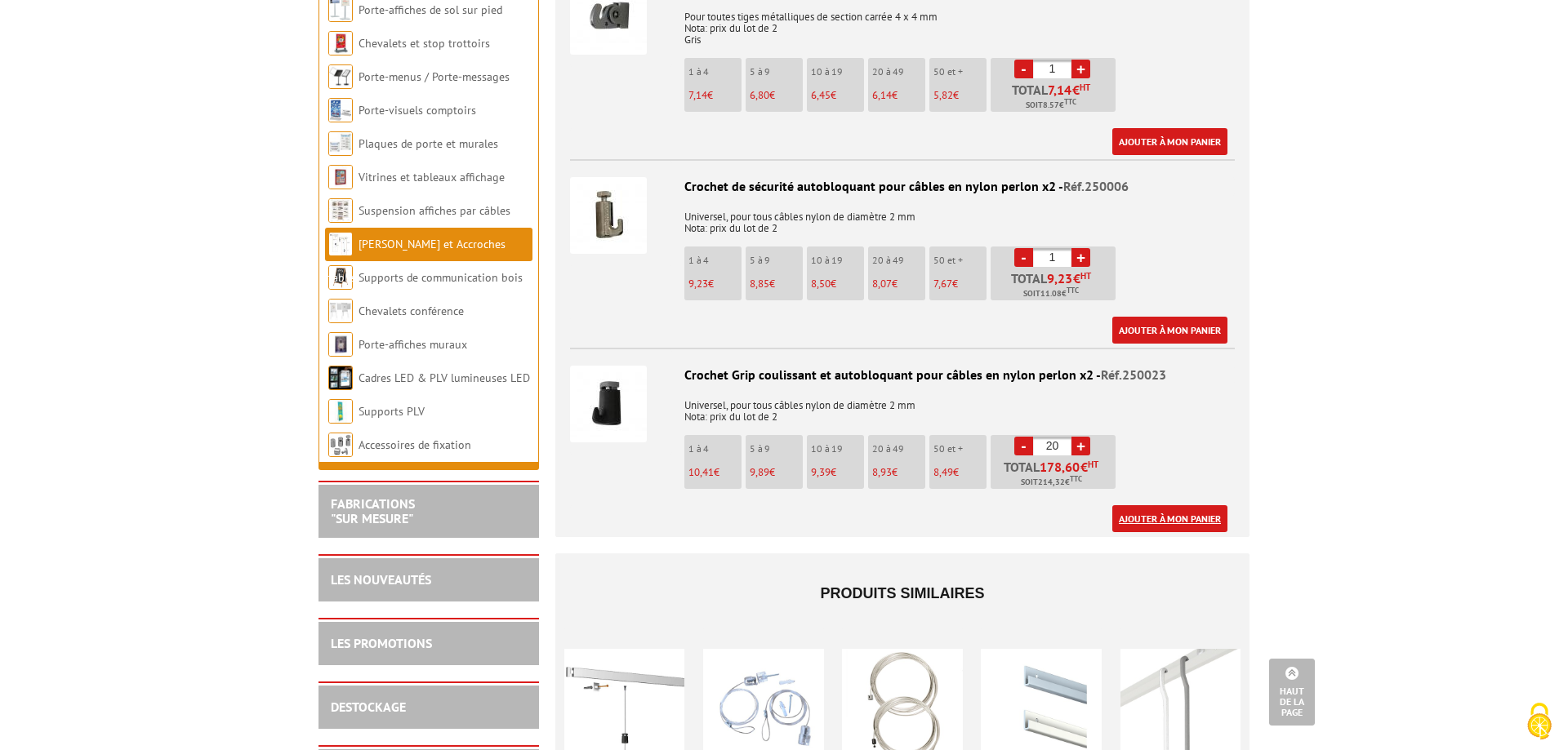
click at [1167, 505] on link "Ajouter à mon panier" at bounding box center [1171, 518] width 115 height 26
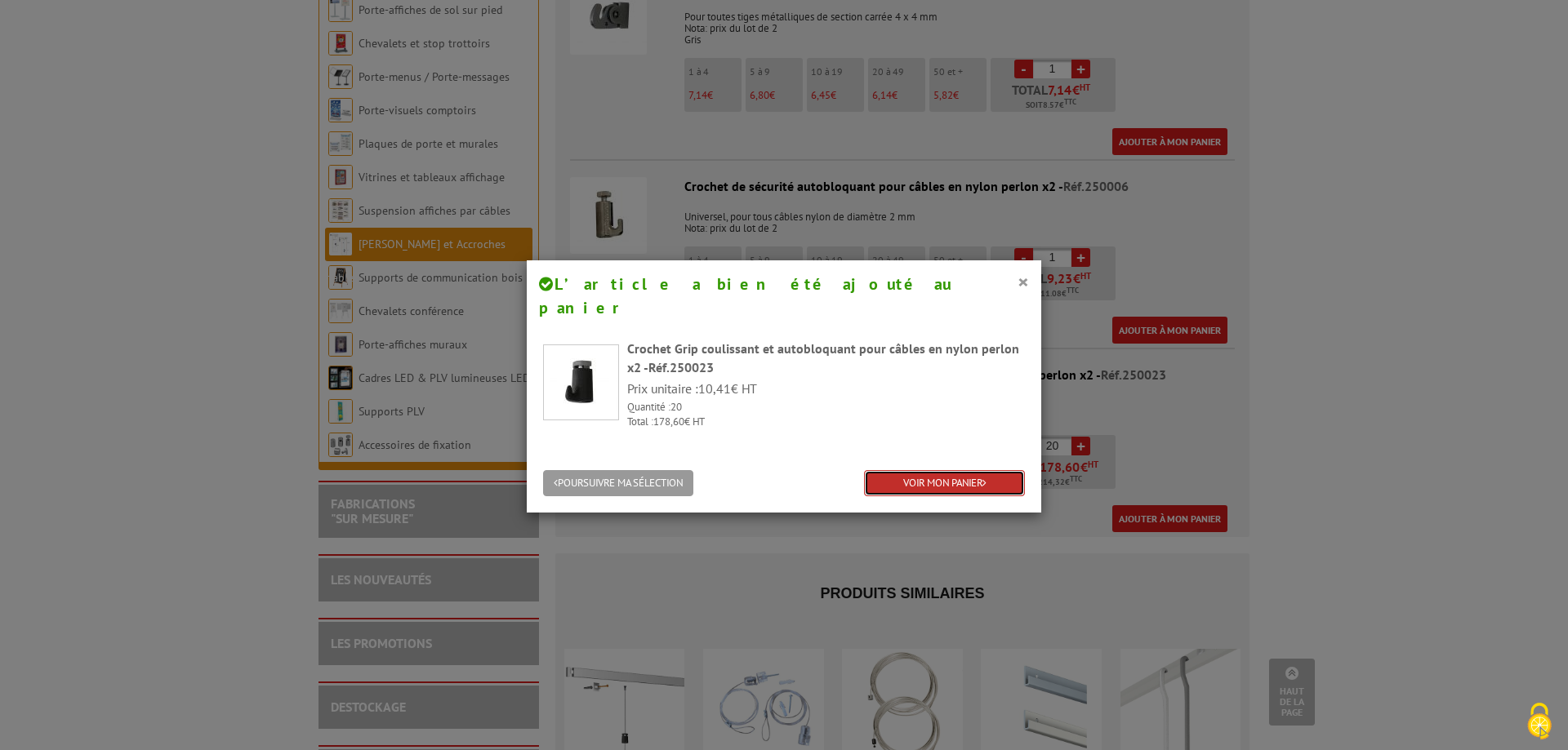
click at [967, 470] on link "VOIR MON PANIER" at bounding box center [944, 483] width 161 height 26
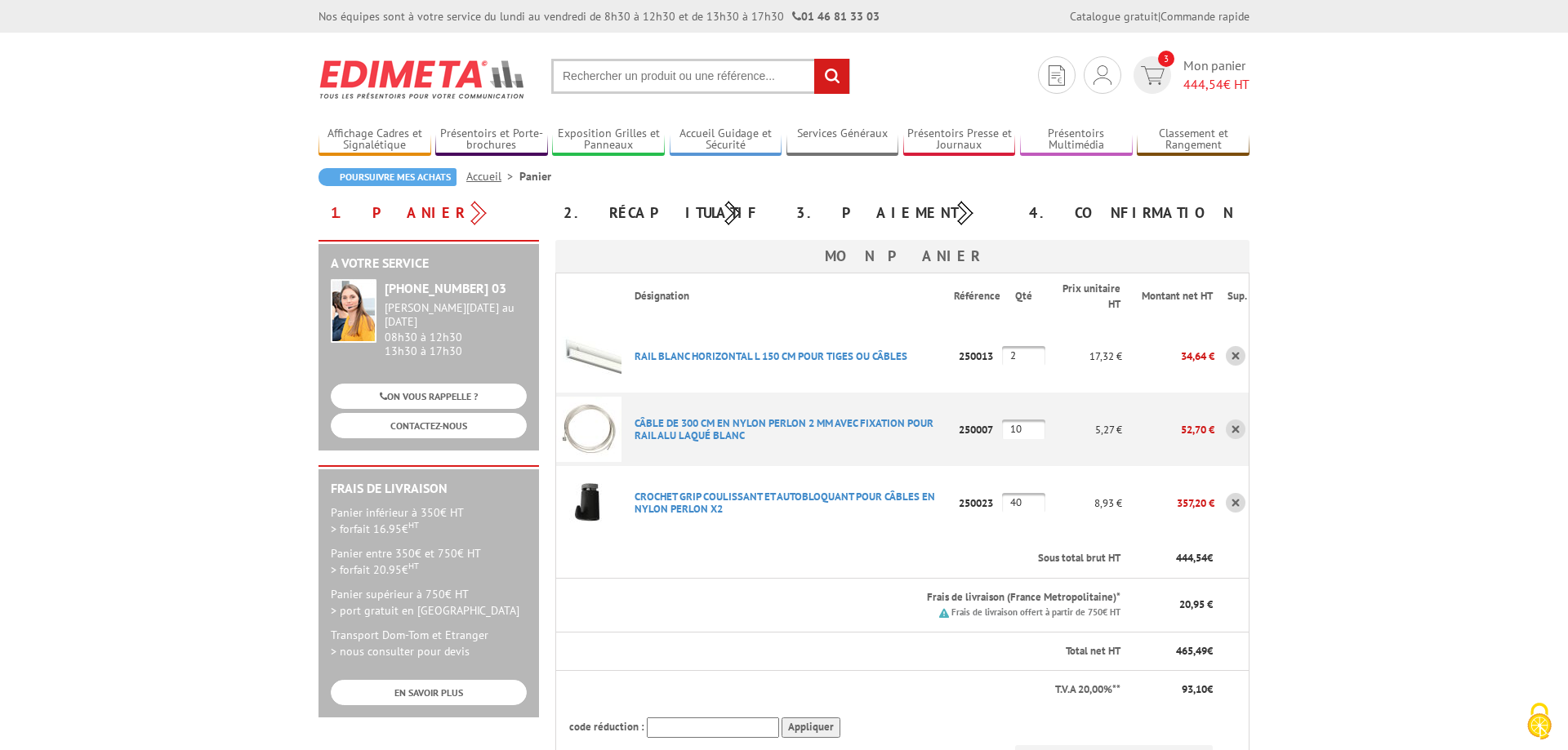
drag, startPoint x: 1035, startPoint y: 507, endPoint x: 1000, endPoint y: 494, distance: 37.3
click at [1002, 494] on input "40" at bounding box center [1024, 502] width 44 height 20
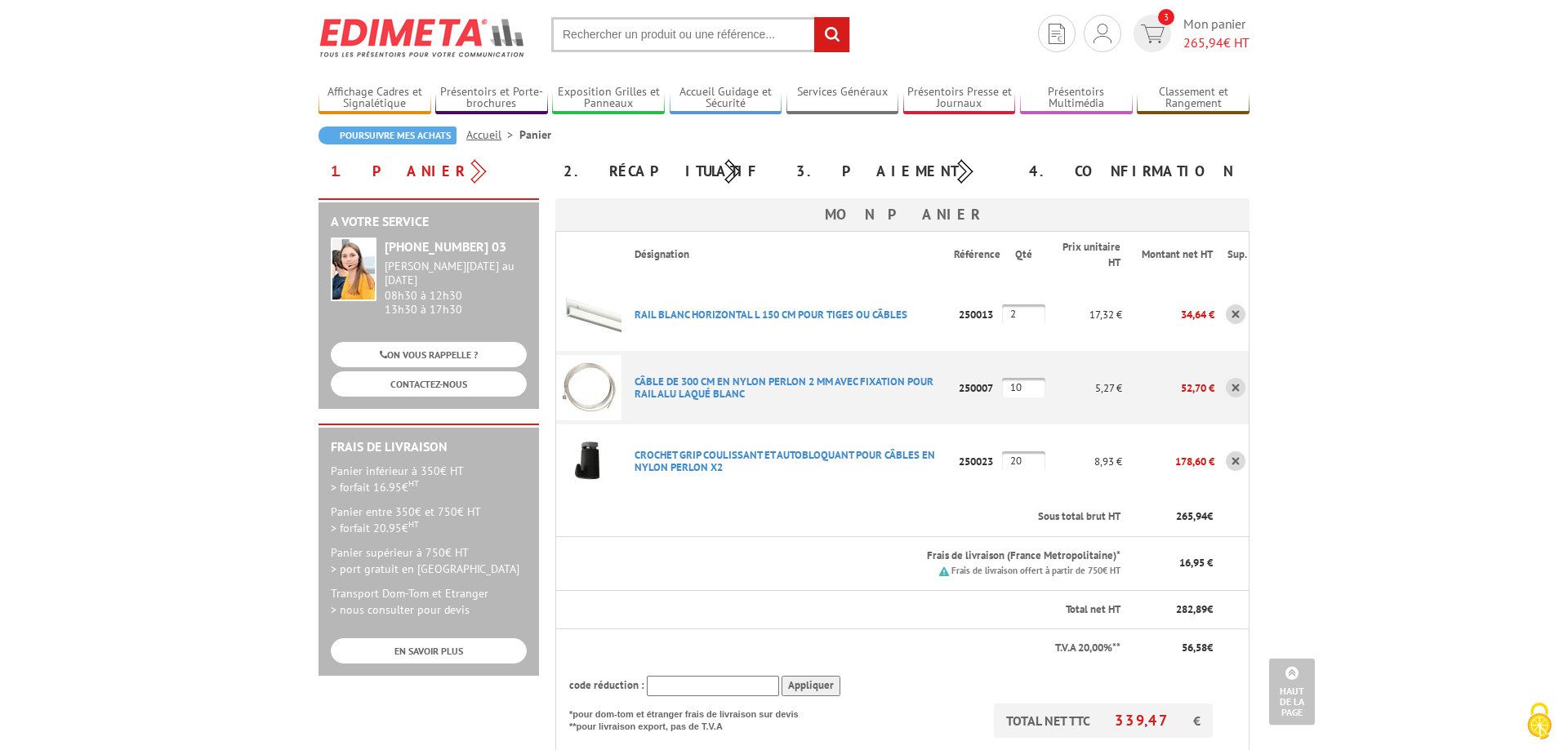
scroll to position [23, 0]
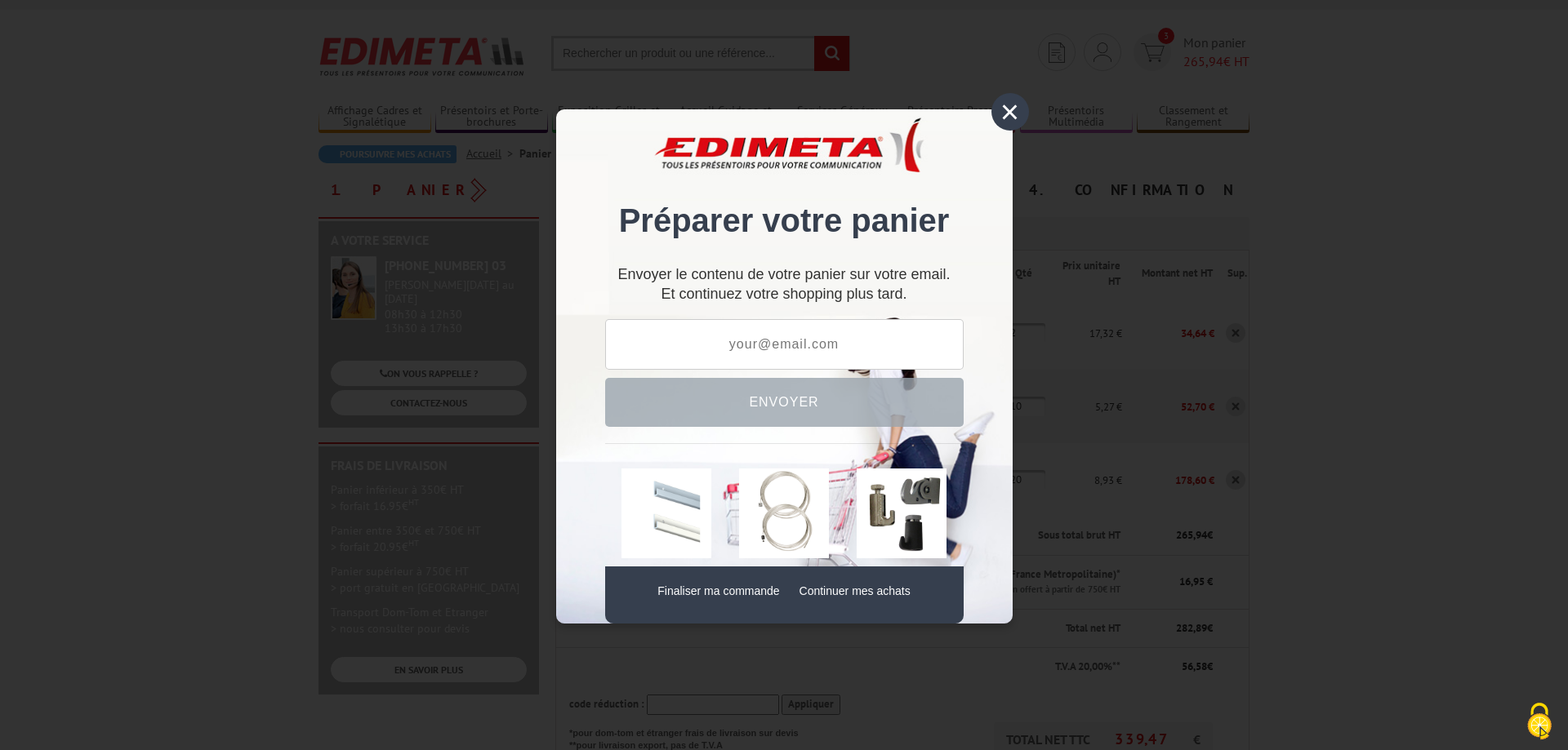
click at [1015, 121] on div "×" at bounding box center [1011, 112] width 38 height 38
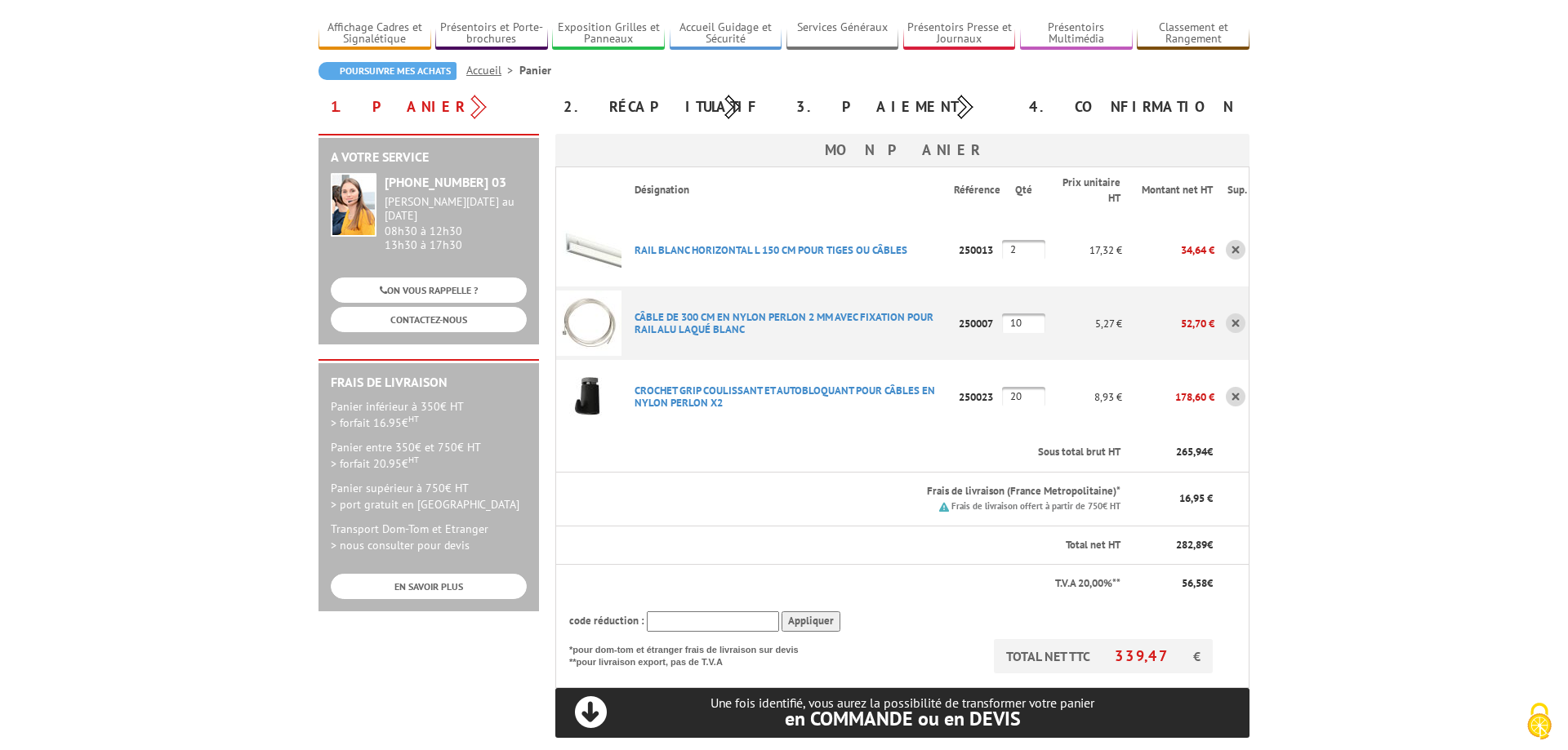
scroll to position [189, 0]
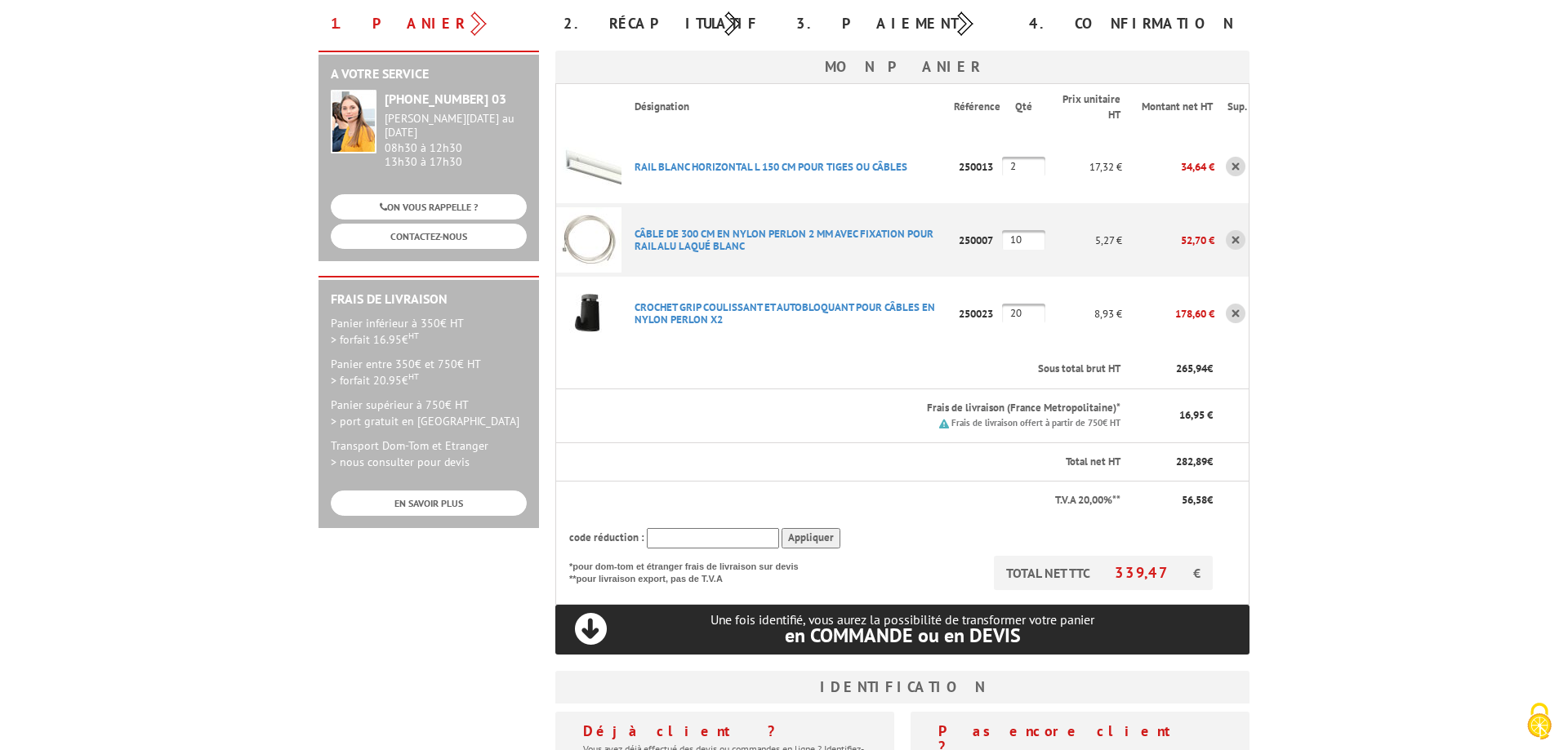
drag, startPoint x: 1025, startPoint y: 317, endPoint x: 1000, endPoint y: 314, distance: 25.2
click at [1002, 314] on input "20" at bounding box center [1024, 313] width 44 height 20
click at [1341, 346] on body "Nos équipes sont à votre service du lundi au vendredi de 8h30 à 12h30 et de 13h…" at bounding box center [784, 578] width 1568 height 1535
drag, startPoint x: 1031, startPoint y: 313, endPoint x: 996, endPoint y: 314, distance: 35.0
click at [1002, 314] on input "40" at bounding box center [1024, 313] width 44 height 20
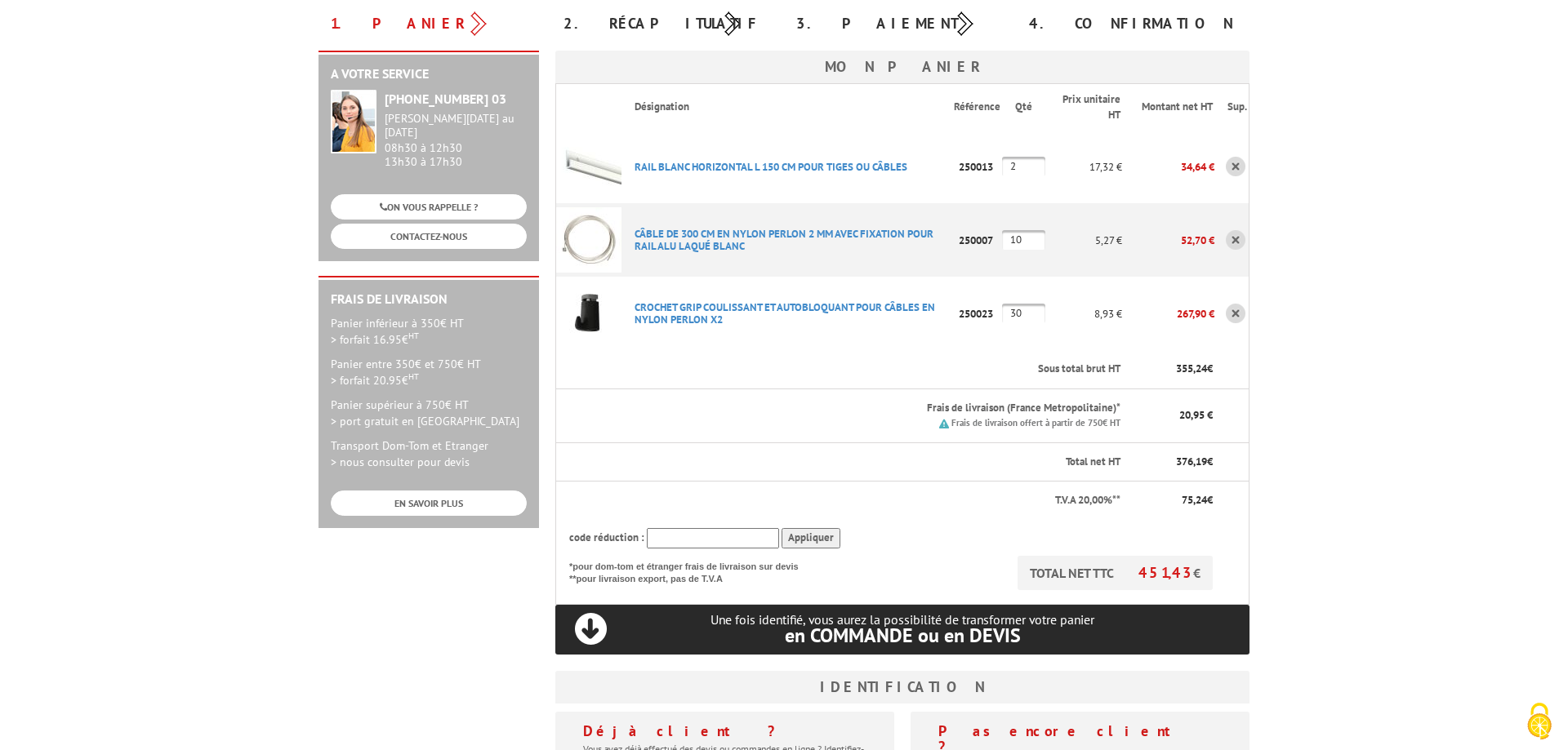
type input "30"
click at [1398, 256] on body "Nos équipes sont à votre service du lundi au vendredi de 8h30 à 12h30 et de 13h…" at bounding box center [784, 578] width 1568 height 1535
drag, startPoint x: 1027, startPoint y: 242, endPoint x: 930, endPoint y: 252, distance: 97.5
click at [1002, 250] on input "10" at bounding box center [1024, 239] width 44 height 20
type input "8"
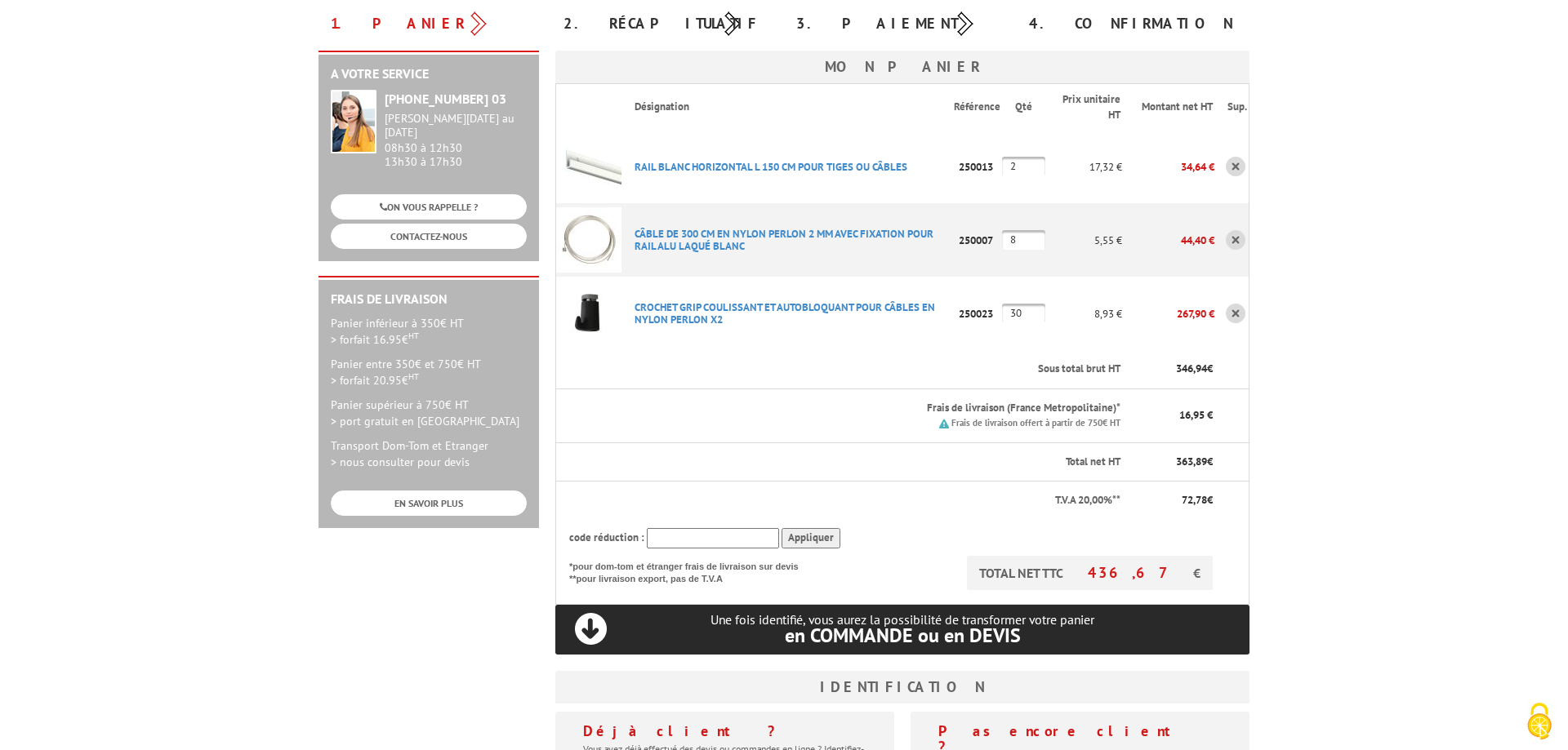
click at [1339, 242] on body "Nos équipes sont à votre service du lundi au vendredi de 8h30 à 12h30 et de 13h…" at bounding box center [784, 578] width 1568 height 1535
drag, startPoint x: 1035, startPoint y: 316, endPoint x: 976, endPoint y: 316, distance: 59.0
click at [1002, 316] on input "30" at bounding box center [1024, 313] width 44 height 20
type input "20"
drag, startPoint x: 1032, startPoint y: 243, endPoint x: 961, endPoint y: 242, distance: 71.0
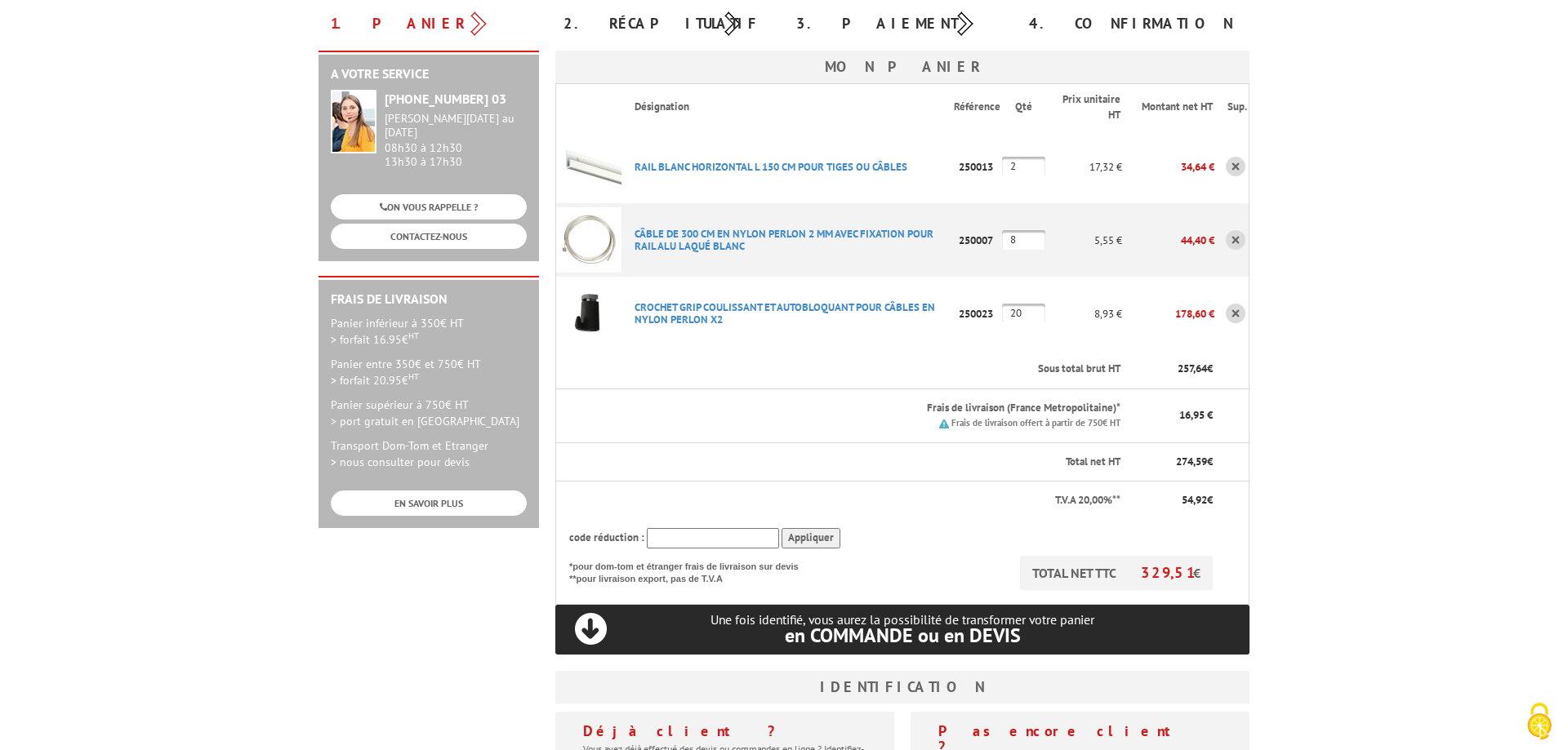
click at [1002, 242] on input "8" at bounding box center [1024, 239] width 44 height 20
drag, startPoint x: 1026, startPoint y: 238, endPoint x: 920, endPoint y: 230, distance: 106.3
click at [1002, 230] on input "10" at bounding box center [1024, 239] width 44 height 20
type input "8"
drag, startPoint x: 1037, startPoint y: 312, endPoint x: 1012, endPoint y: 310, distance: 25.1
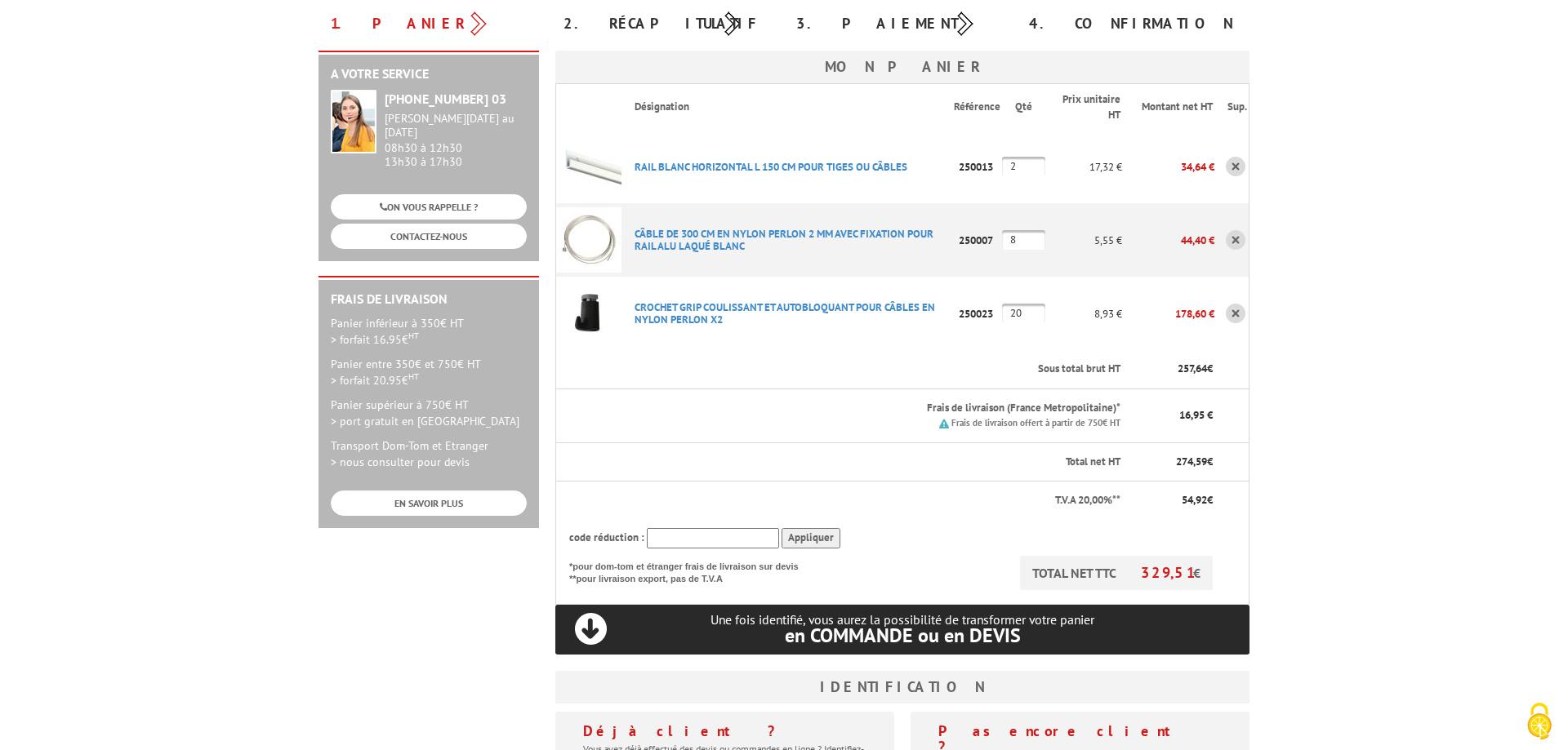
click at [1012, 310] on tr "CROCHET GRIP COULISSANT ET AUTOBLOQUANT POUR CâBLES EN NYLON PERLON X2 Code pro…" at bounding box center [903, 314] width 694 height 74
drag, startPoint x: 1031, startPoint y: 313, endPoint x: 966, endPoint y: 322, distance: 65.6
click at [1002, 322] on input "20" at bounding box center [1024, 313] width 44 height 20
type input "30"
click at [1444, 289] on body "Nos équipes sont à votre service du lundi au vendredi de 8h30 à 12h30 et de 13h…" at bounding box center [784, 578] width 1568 height 1535
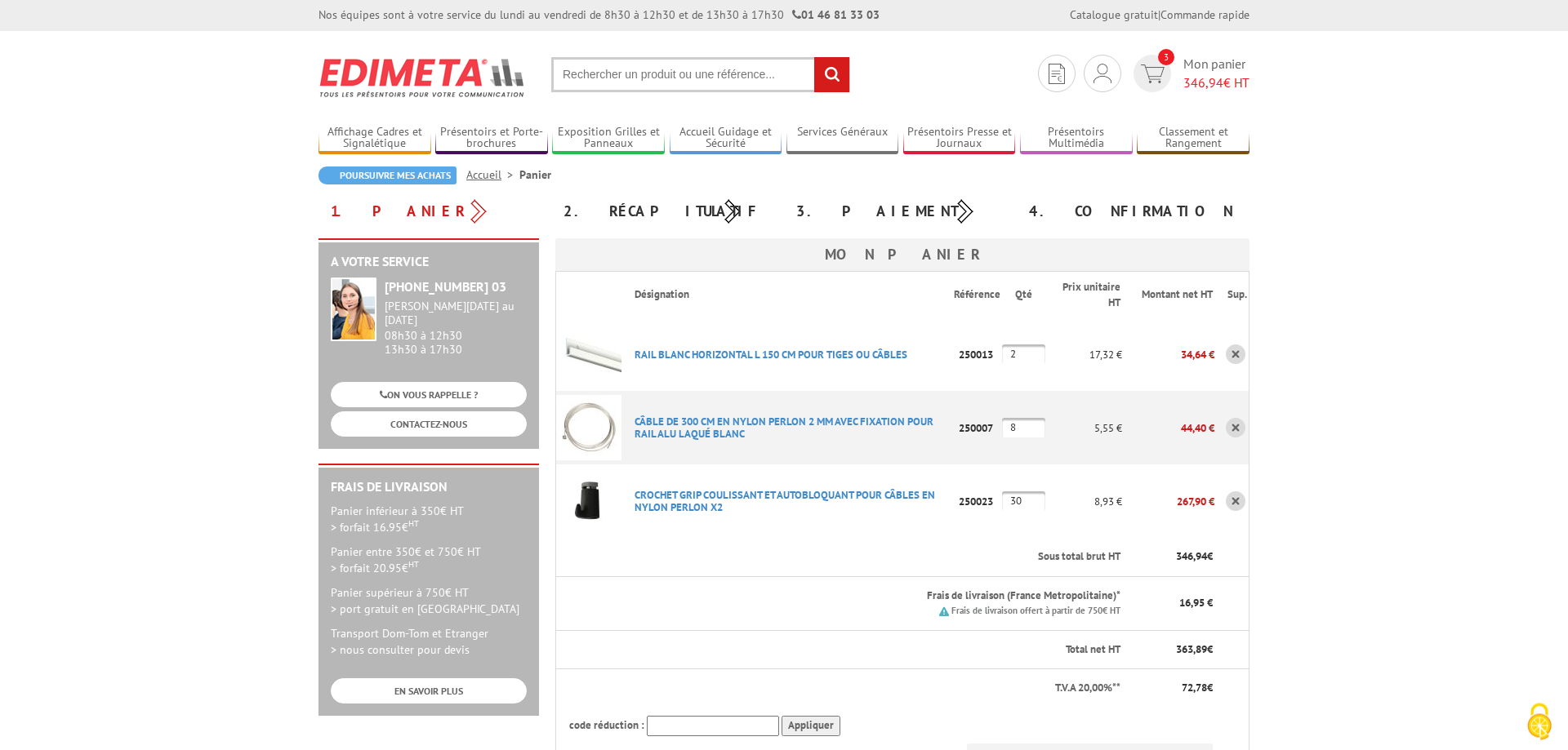
scroll to position [0, 0]
click at [1097, 85] on div "Je me connecte Nouveau client ? Inscrivez-vous" at bounding box center [1102, 113] width 176 height 58
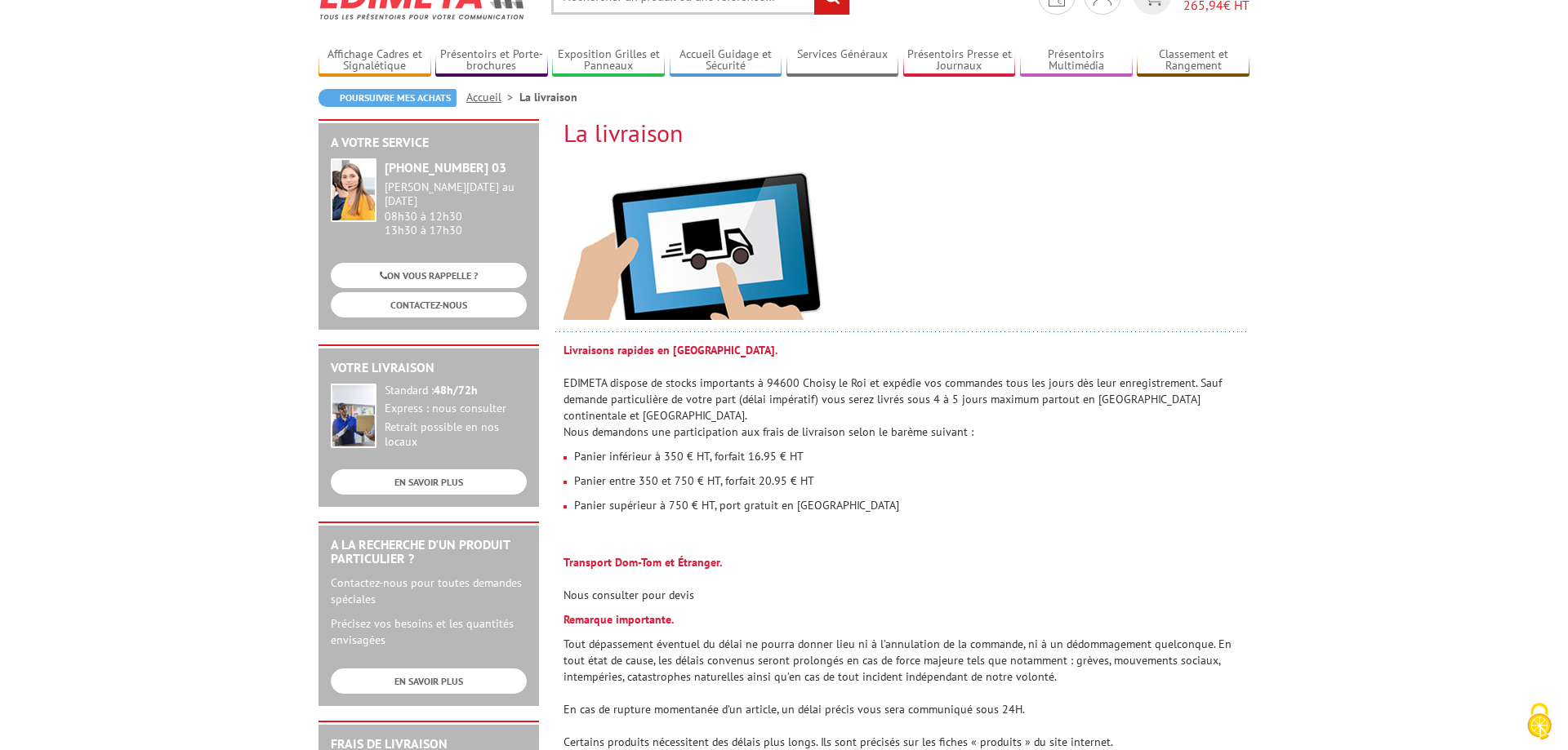
scroll to position [166, 0]
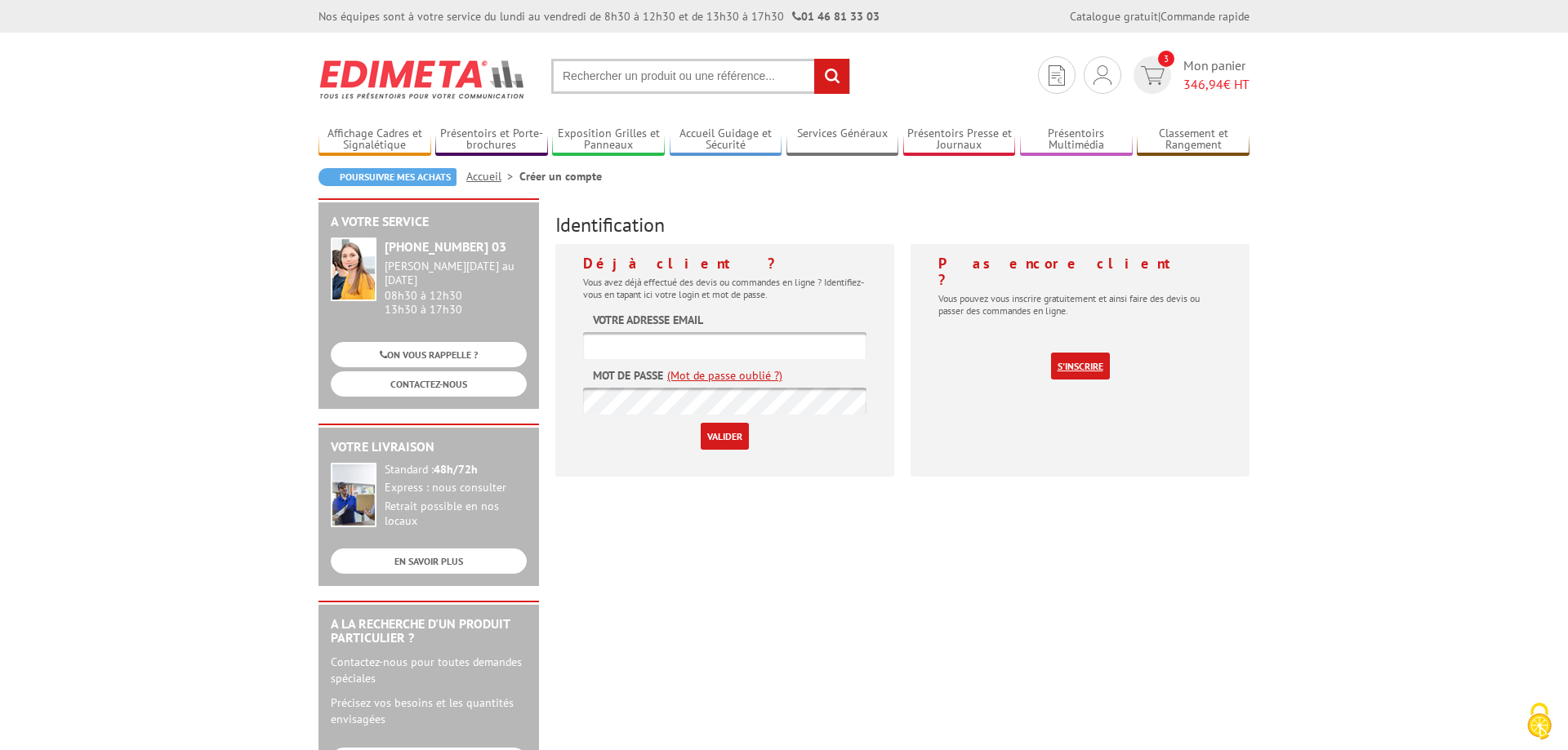
click at [1081, 353] on link "S'inscrire" at bounding box center [1081, 366] width 59 height 26
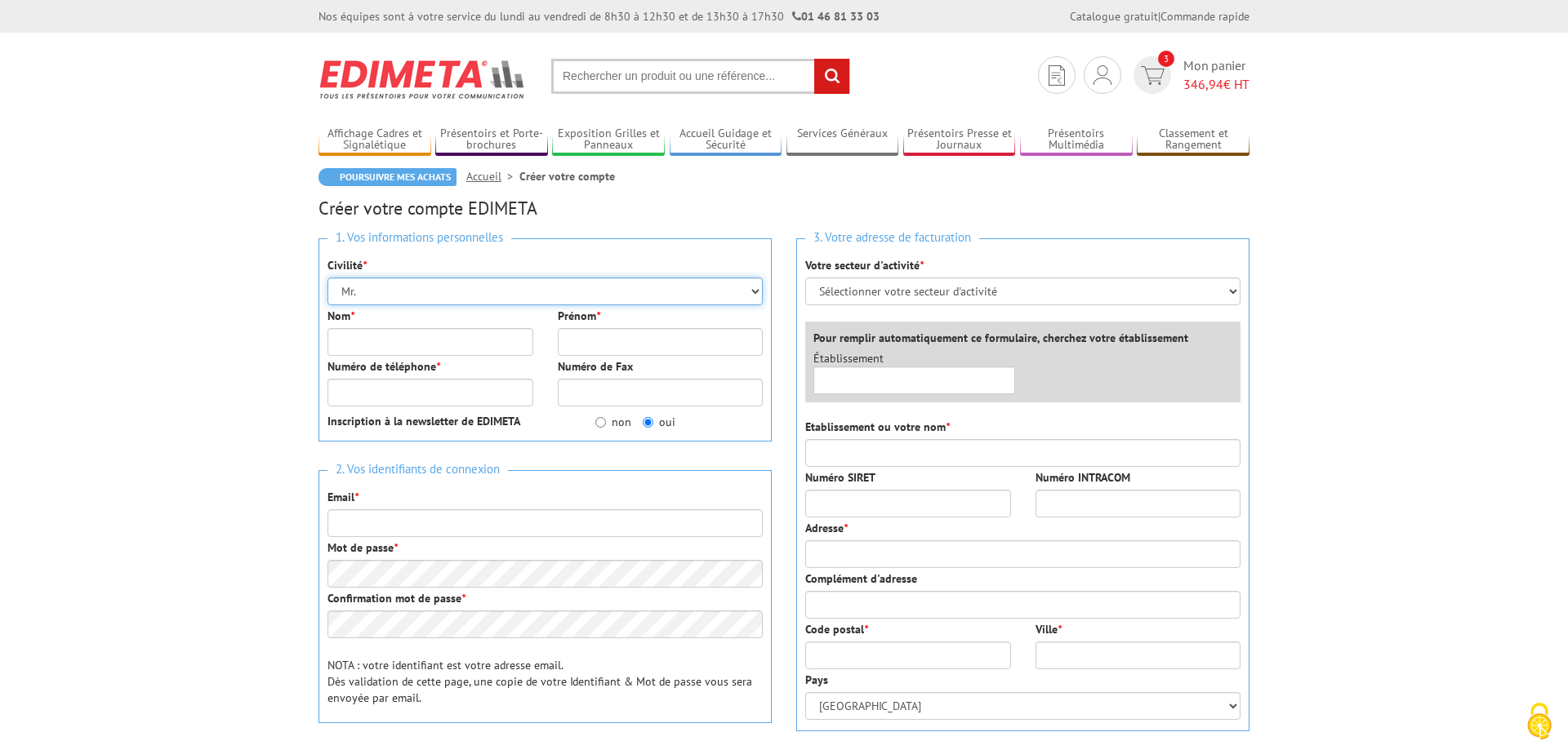
click at [327, 278] on select "Mr. Mme. Mlle." at bounding box center [545, 291] width 435 height 27
click option "Mr." at bounding box center [0, 0] width 0 height 0
click at [374, 335] on input "Nom *" at bounding box center [431, 341] width 206 height 27
type input "GIRES"
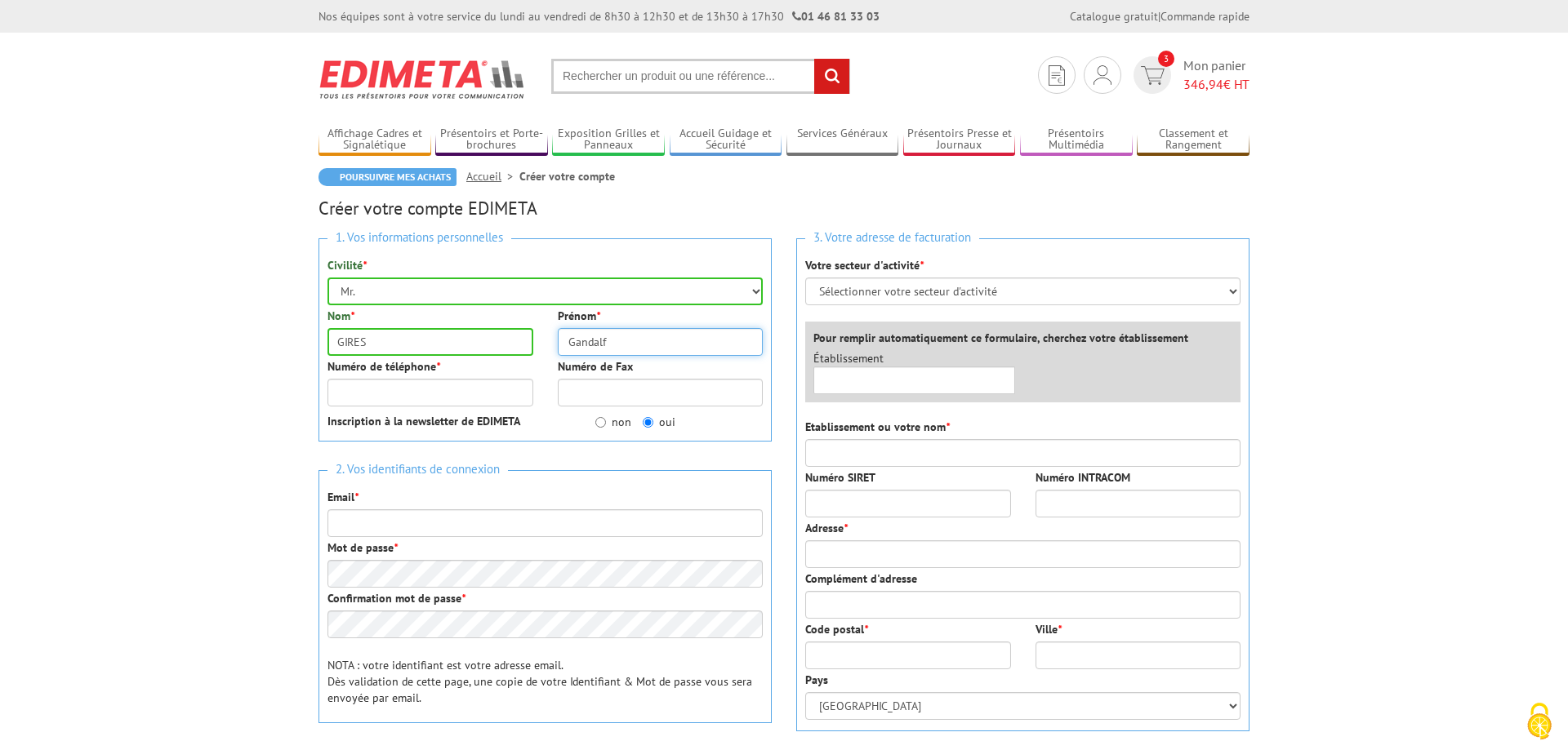
type input "Gandalf"
type input "0767063915"
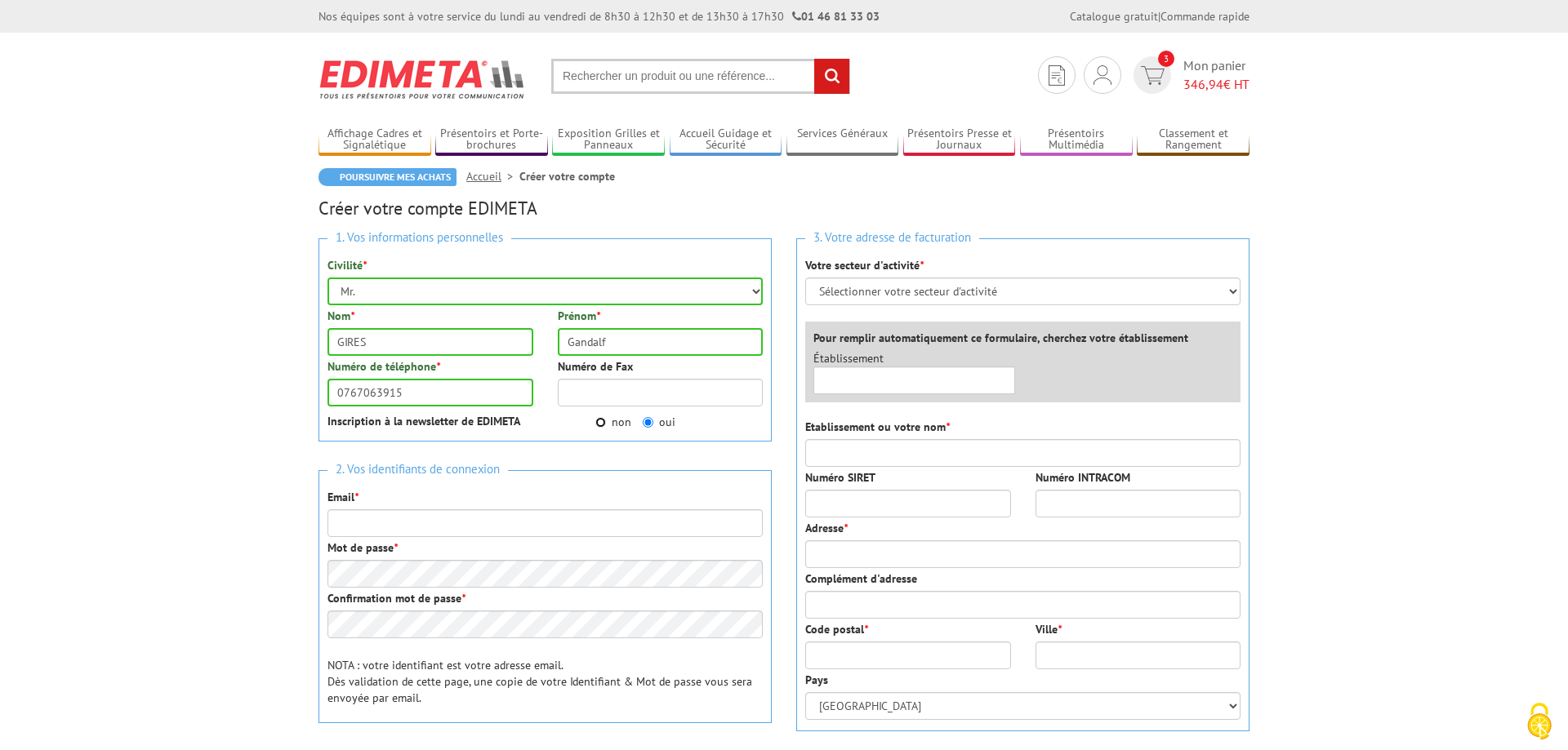
click at [599, 424] on input "non" at bounding box center [600, 422] width 10 height 10
radio input "true"
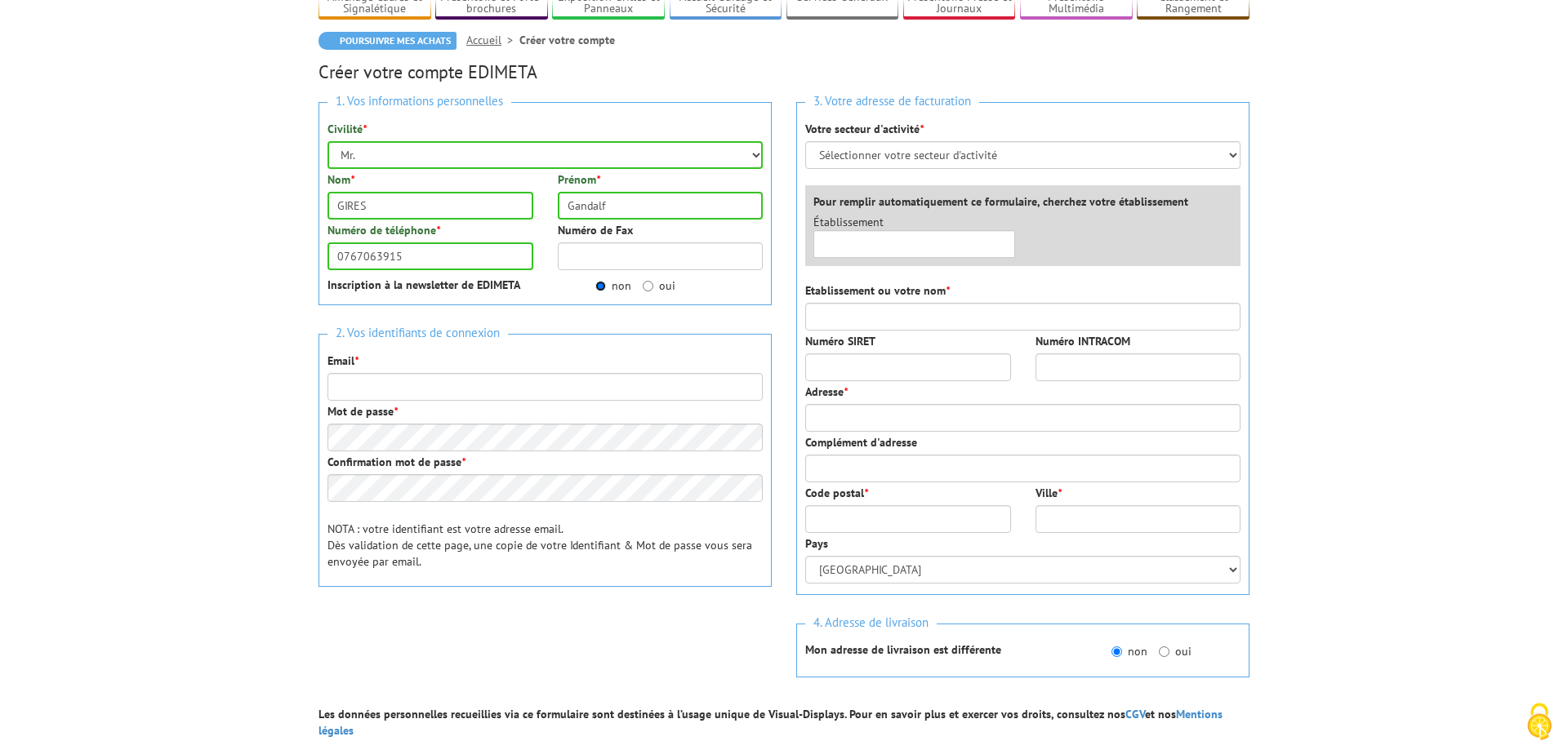
scroll to position [166, 0]
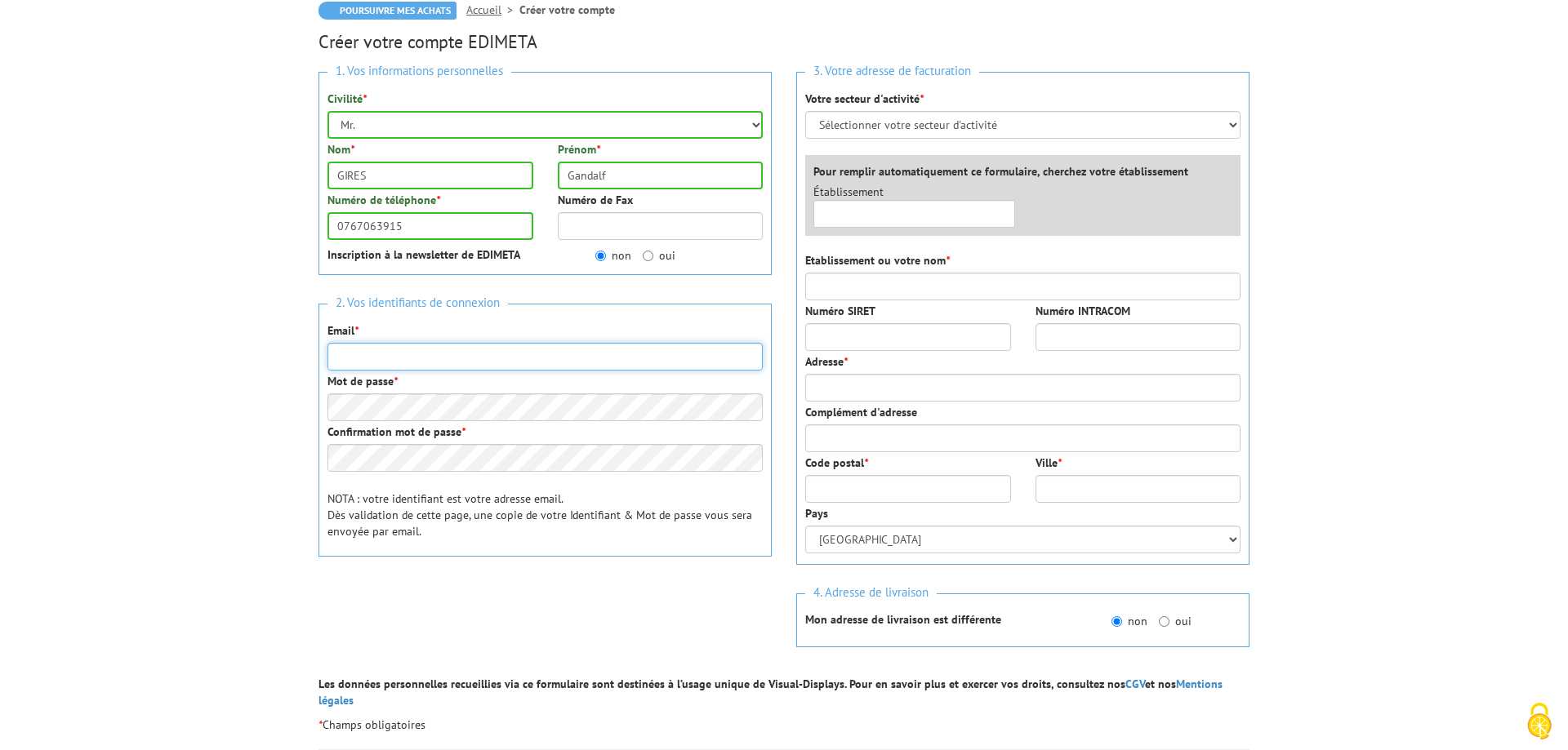
click at [399, 361] on input "Email *" at bounding box center [545, 357] width 435 height 27
type input "[EMAIL_ADDRESS][DOMAIN_NAME]"
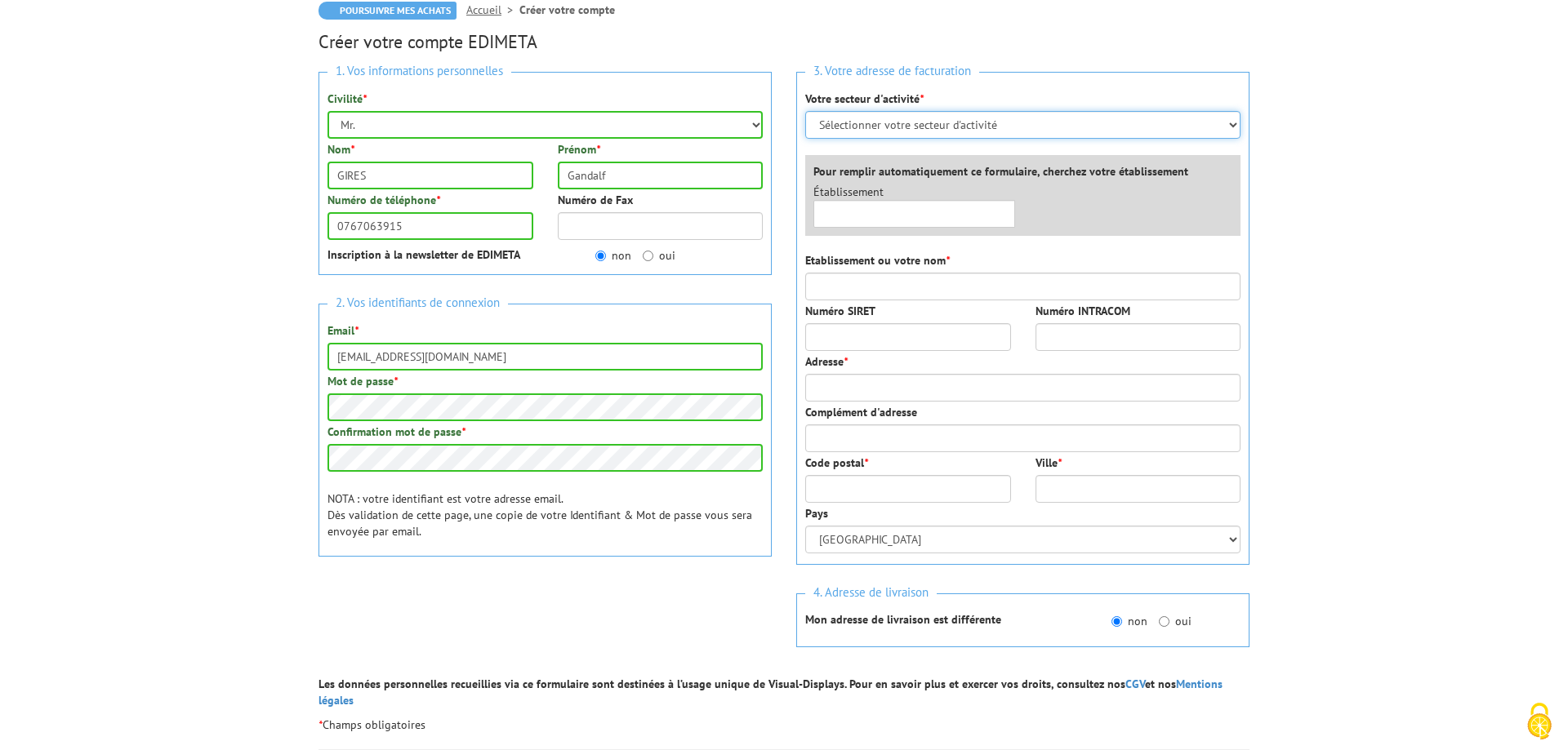
click at [805, 111] on select "Sélectionner votre secteur d'activité Administrations et collectivités Magasins…" at bounding box center [1023, 124] width 435 height 27
select select "877"
click option "Magasins et commerces" at bounding box center [0, 0] width 0 height 0
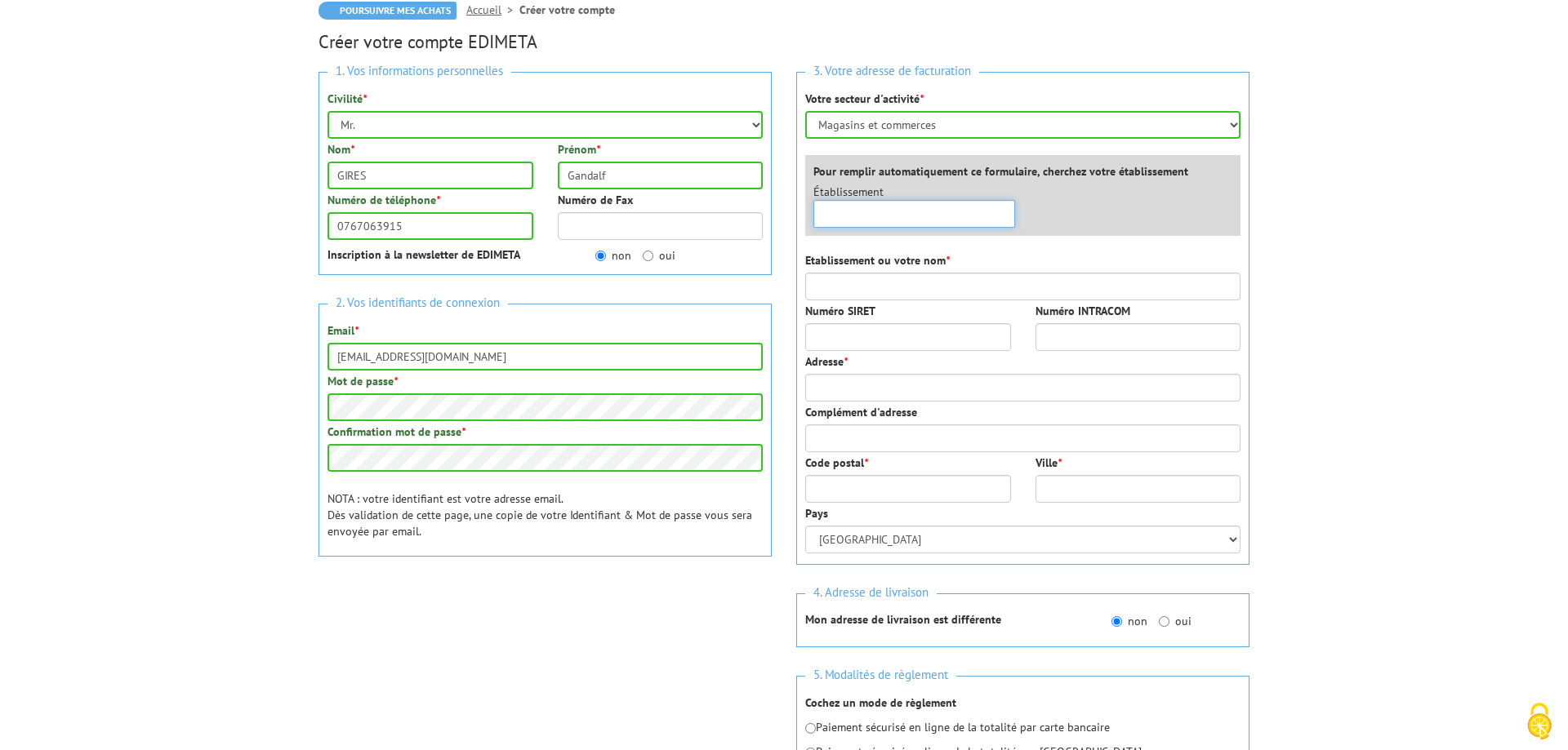
click at [890, 218] on input "text" at bounding box center [914, 214] width 202 height 27
click at [871, 216] on input "belokan" at bounding box center [914, 214] width 202 height 27
drag, startPoint x: 923, startPoint y: 216, endPoint x: 881, endPoint y: 216, distance: 42.0
click at [881, 216] on input "belokan" at bounding box center [914, 214] width 202 height 27
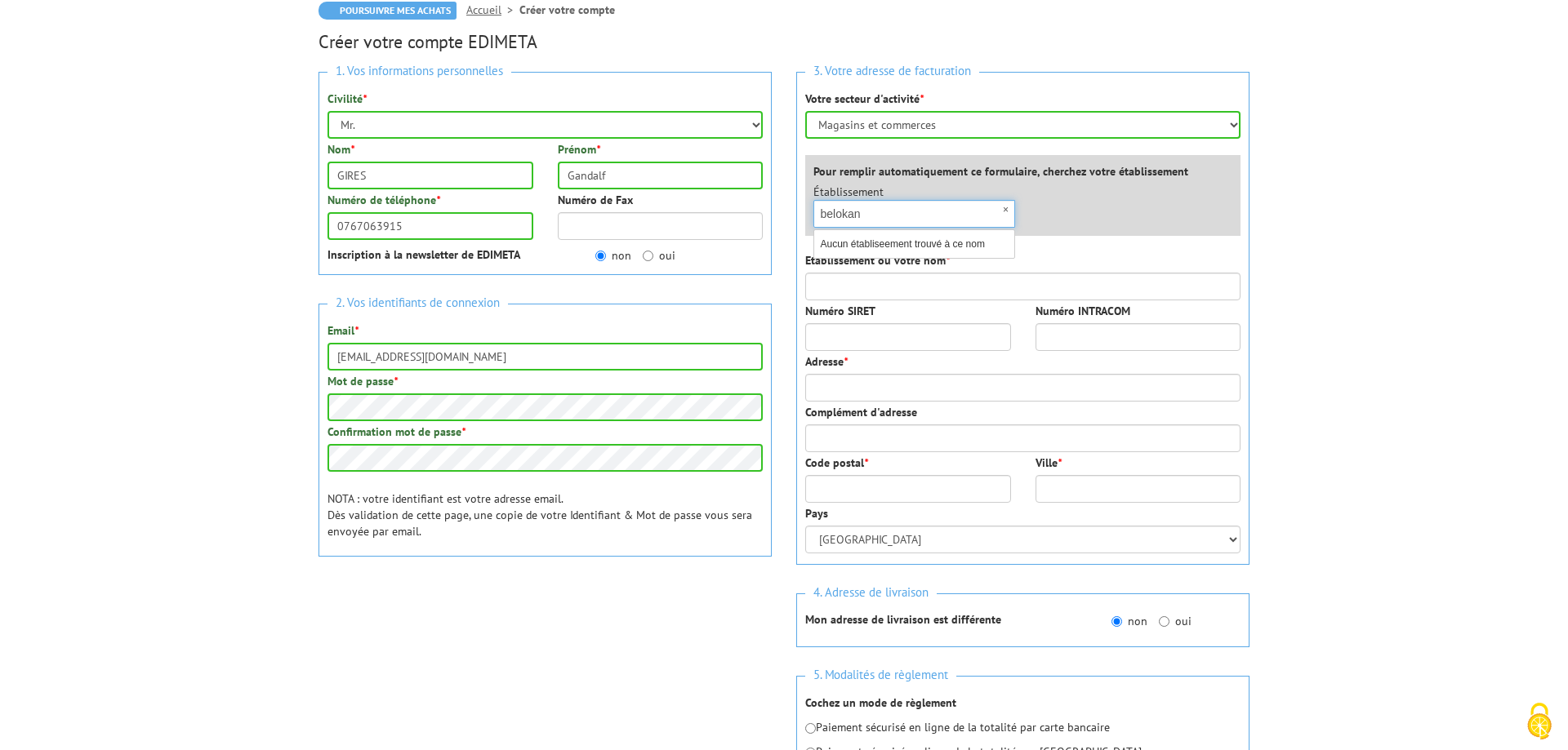
drag, startPoint x: 906, startPoint y: 213, endPoint x: 565, endPoint y: 218, distance: 341.0
click at [814, 218] on input "belokan" at bounding box center [914, 214] width 202 height 27
paste input "919251918"
type input "919251918"
click at [889, 345] on input "Numéro SIRET" at bounding box center [908, 337] width 206 height 27
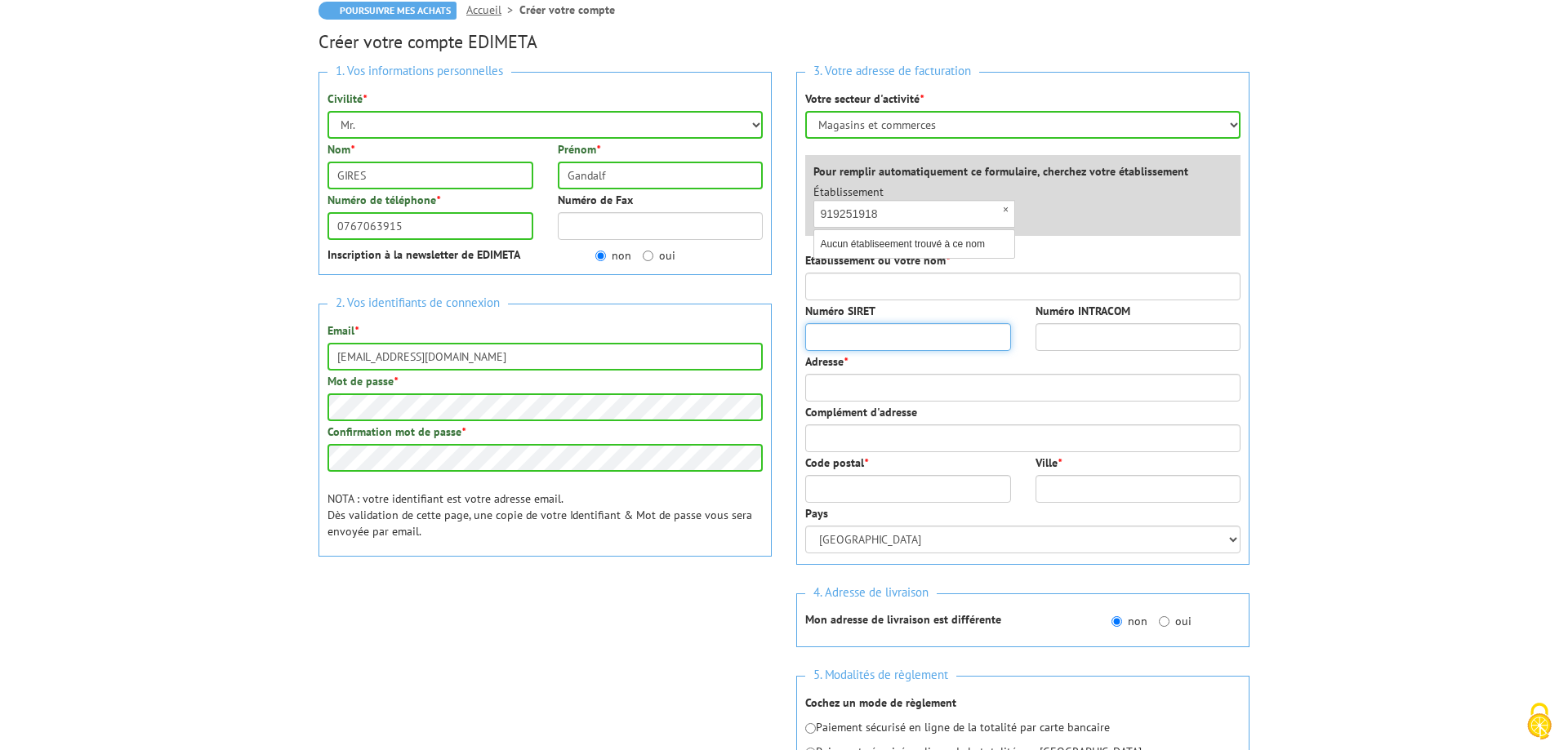
paste input "919251918"
type input "91925191800018"
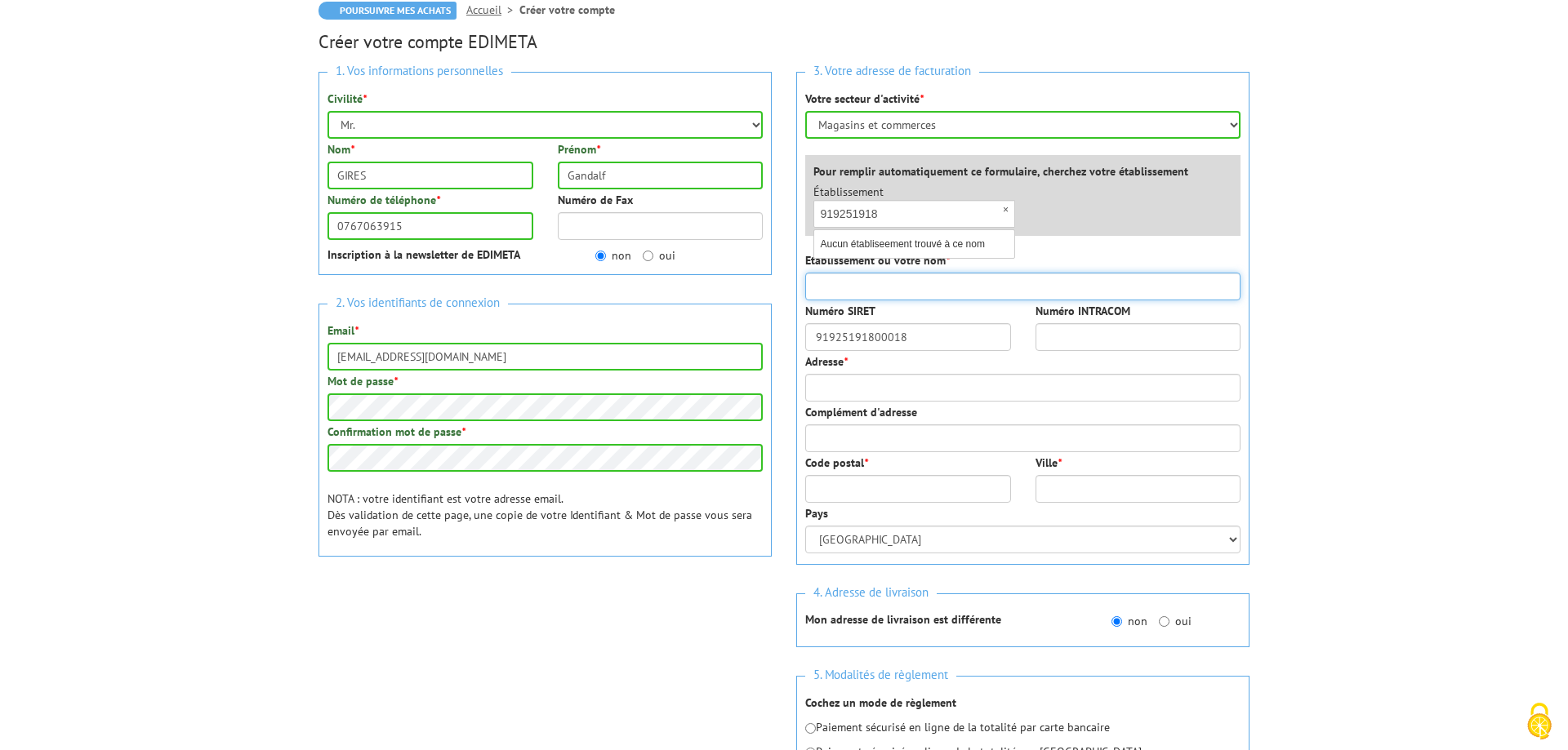
click at [956, 280] on input "Etablissement ou votre nom *" at bounding box center [1023, 286] width 435 height 27
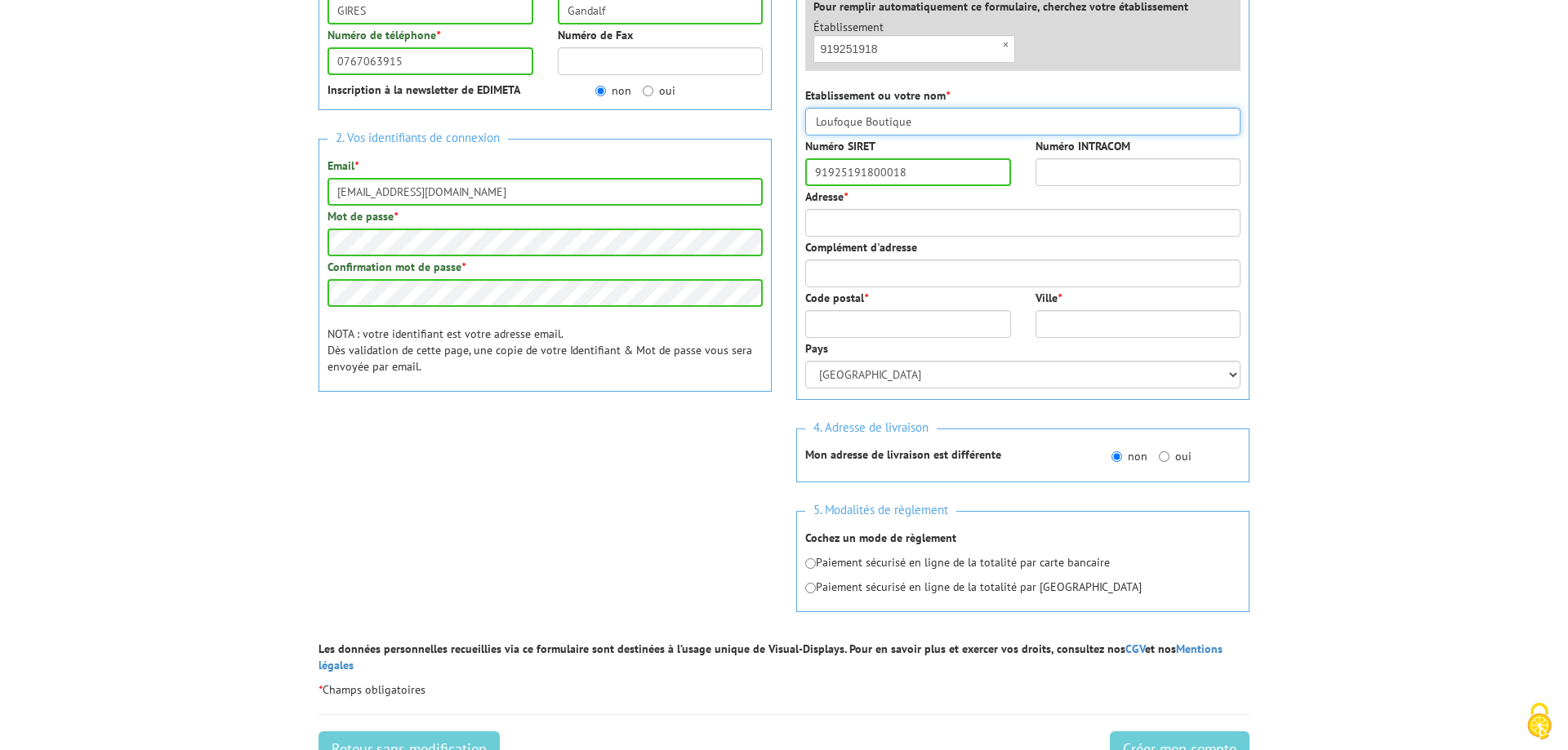
scroll to position [333, 0]
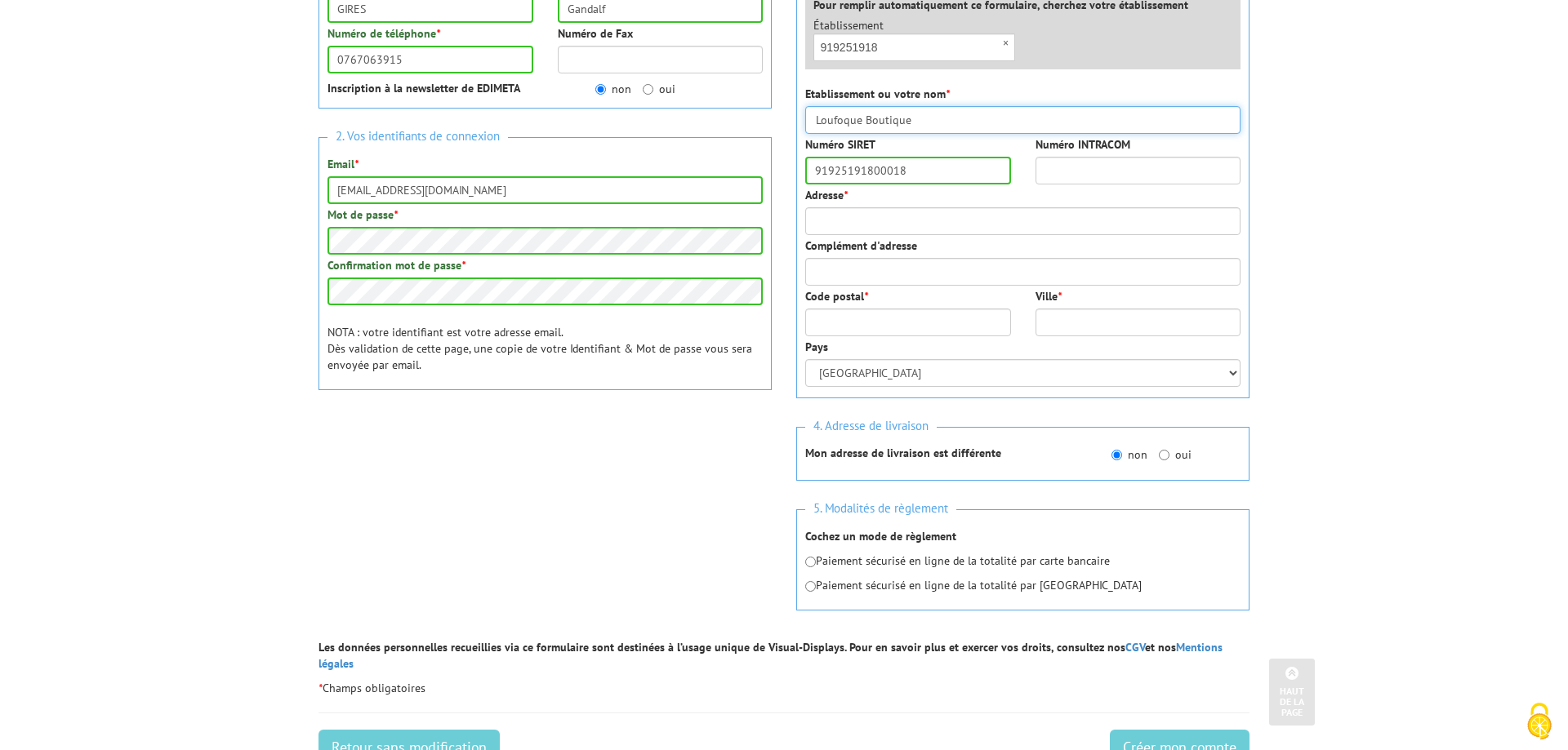
type input "Loufoque Boutique"
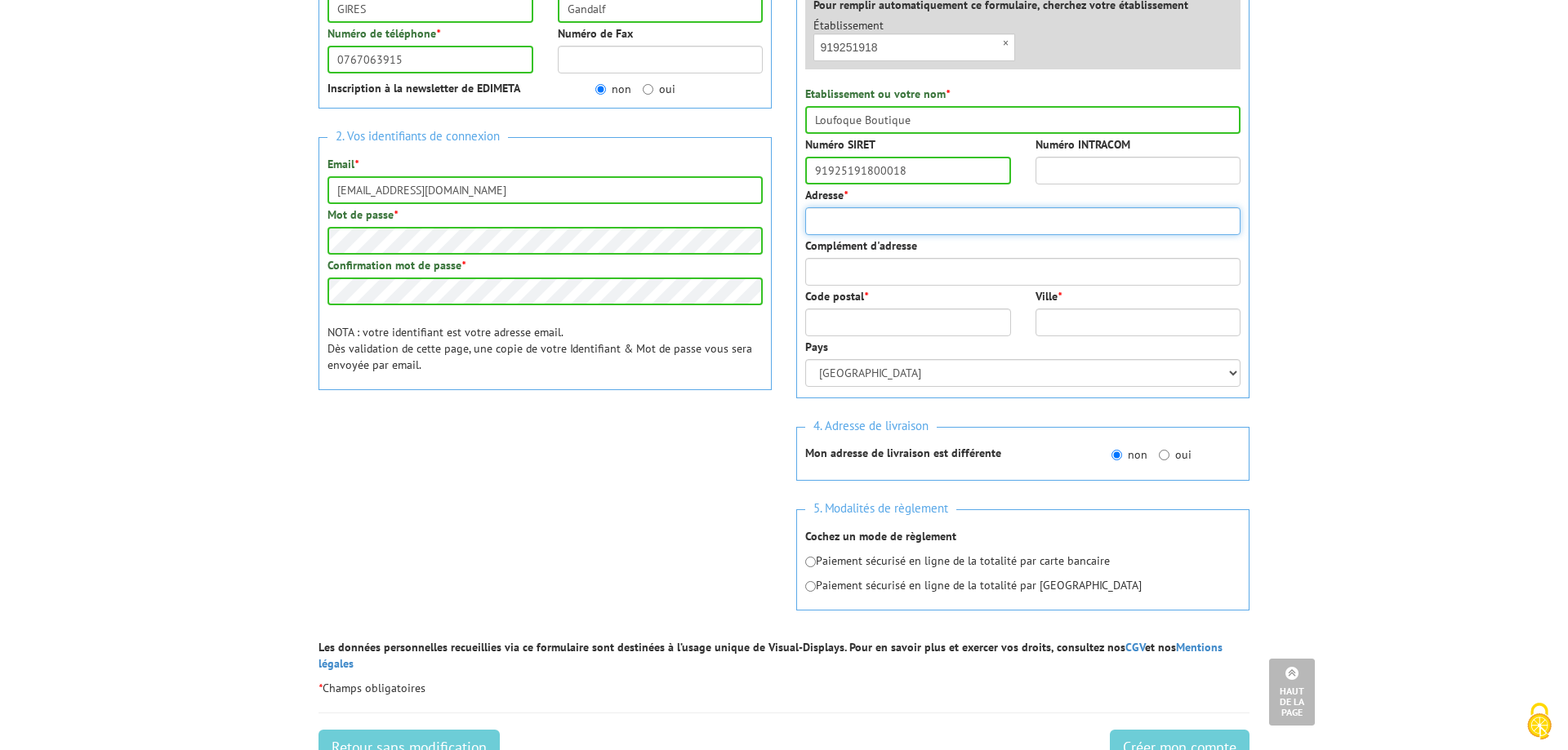
click at [932, 231] on input "Adresse *" at bounding box center [1023, 220] width 435 height 27
type input "5 rue Dante"
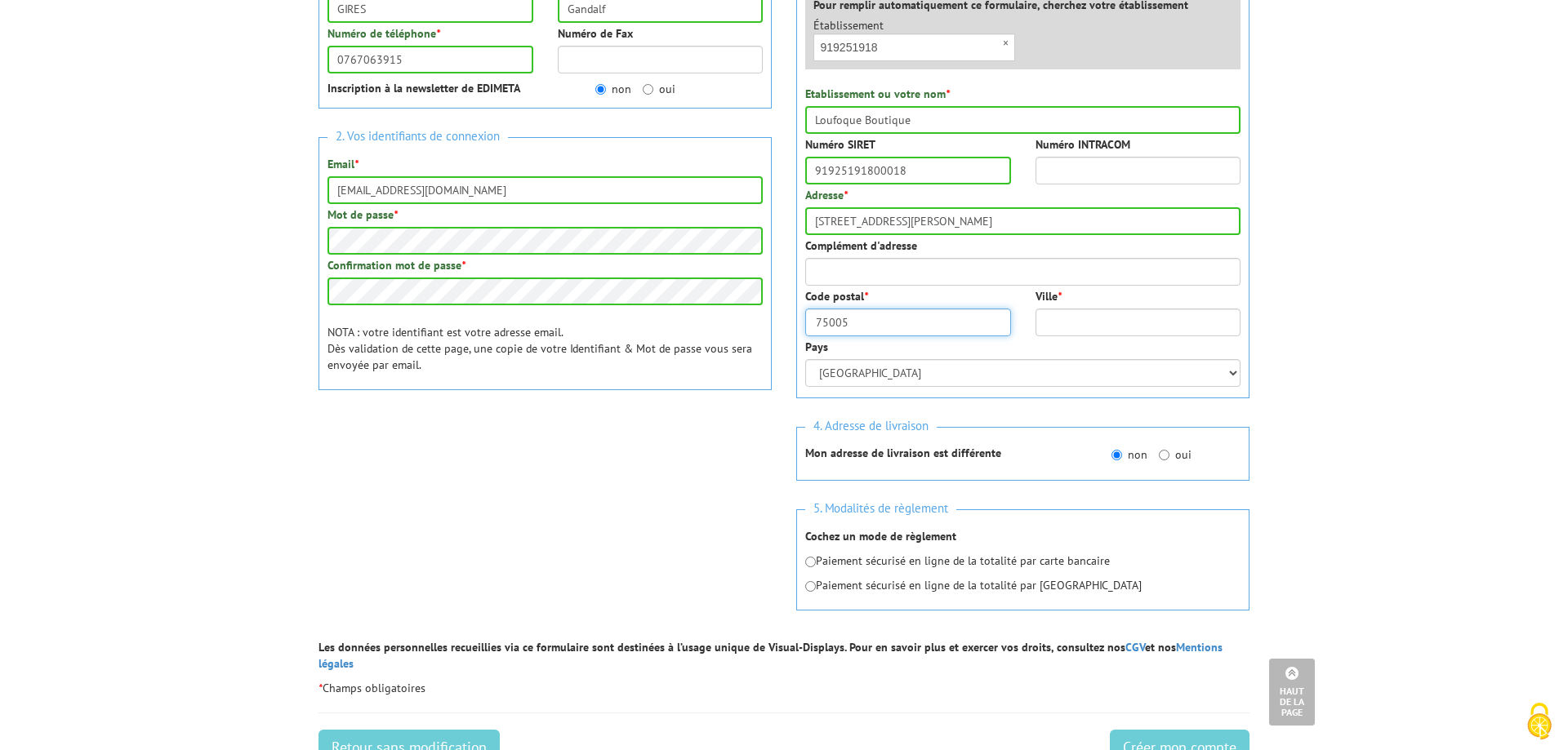
type input "75005"
type input "Paris"
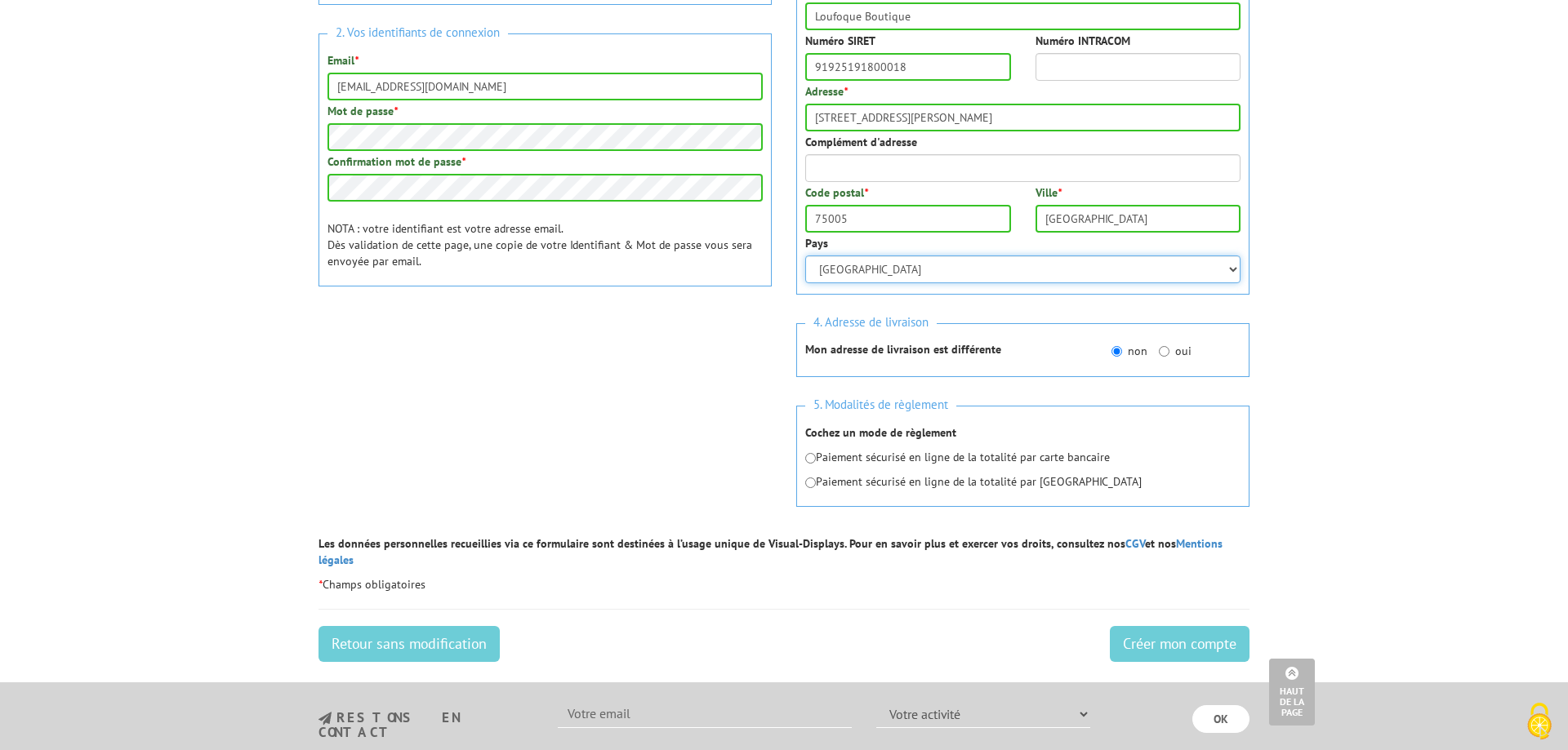
scroll to position [583, 0]
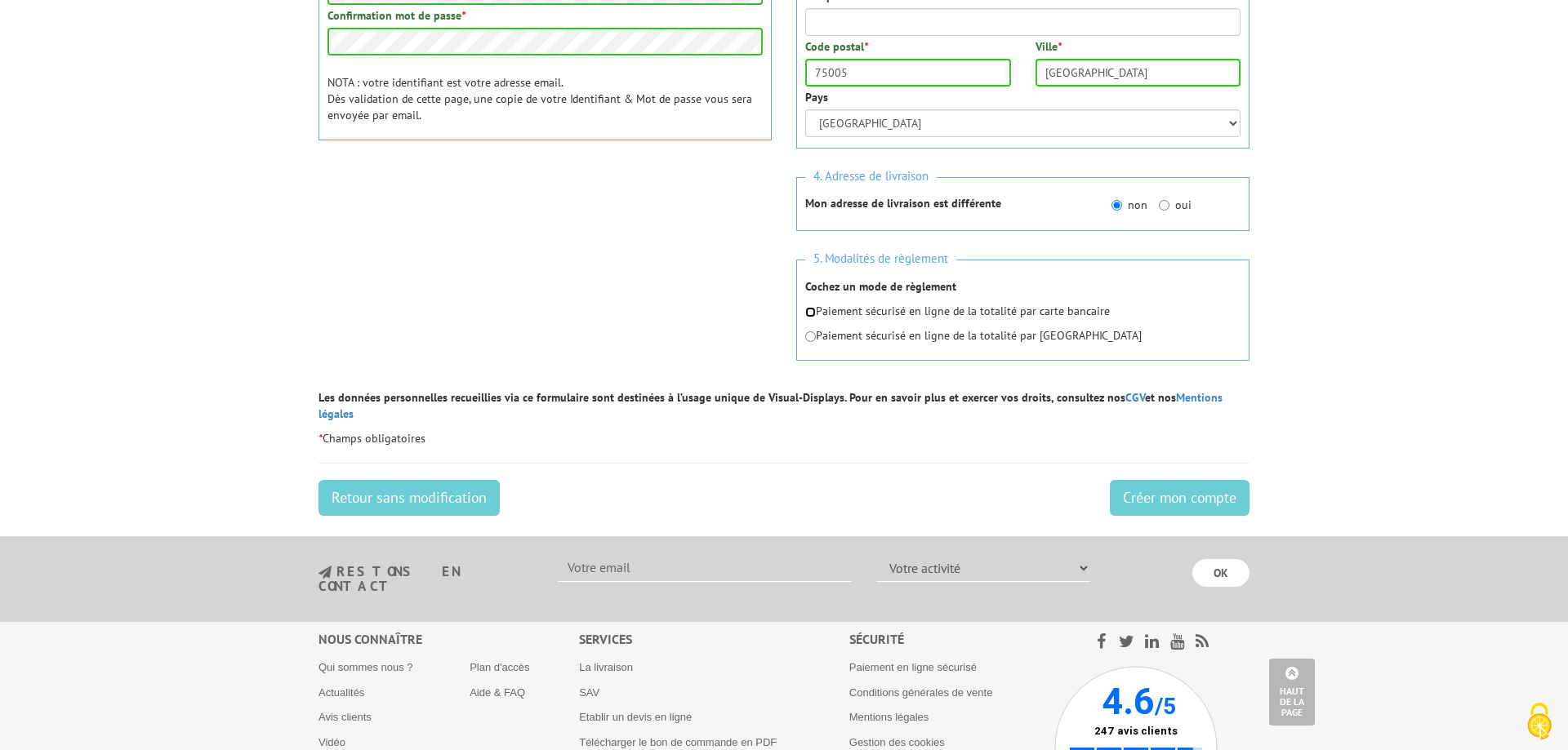
click at [814, 315] on input "radio" at bounding box center [810, 312] width 10 height 10
radio input "true"
click at [1189, 489] on input "Créer mon compte" at bounding box center [1180, 498] width 140 height 36
